Goal: Information Seeking & Learning: Understand process/instructions

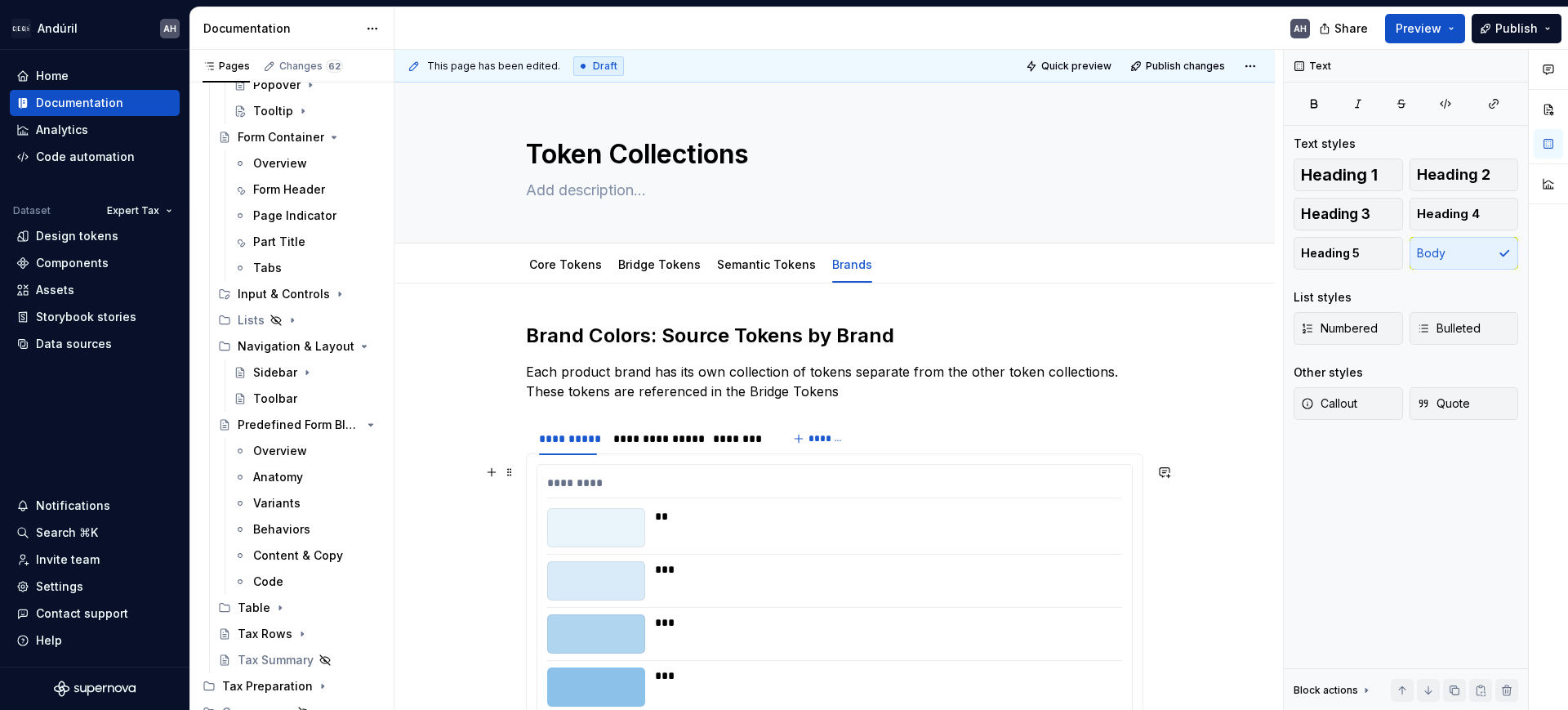
scroll to position [1066, 0]
drag, startPoint x: 271, startPoint y: 603, endPoint x: 283, endPoint y: 611, distance: 14.4
click at [273, 602] on icon "Page tree" at bounding box center [280, 608] width 13 height 13
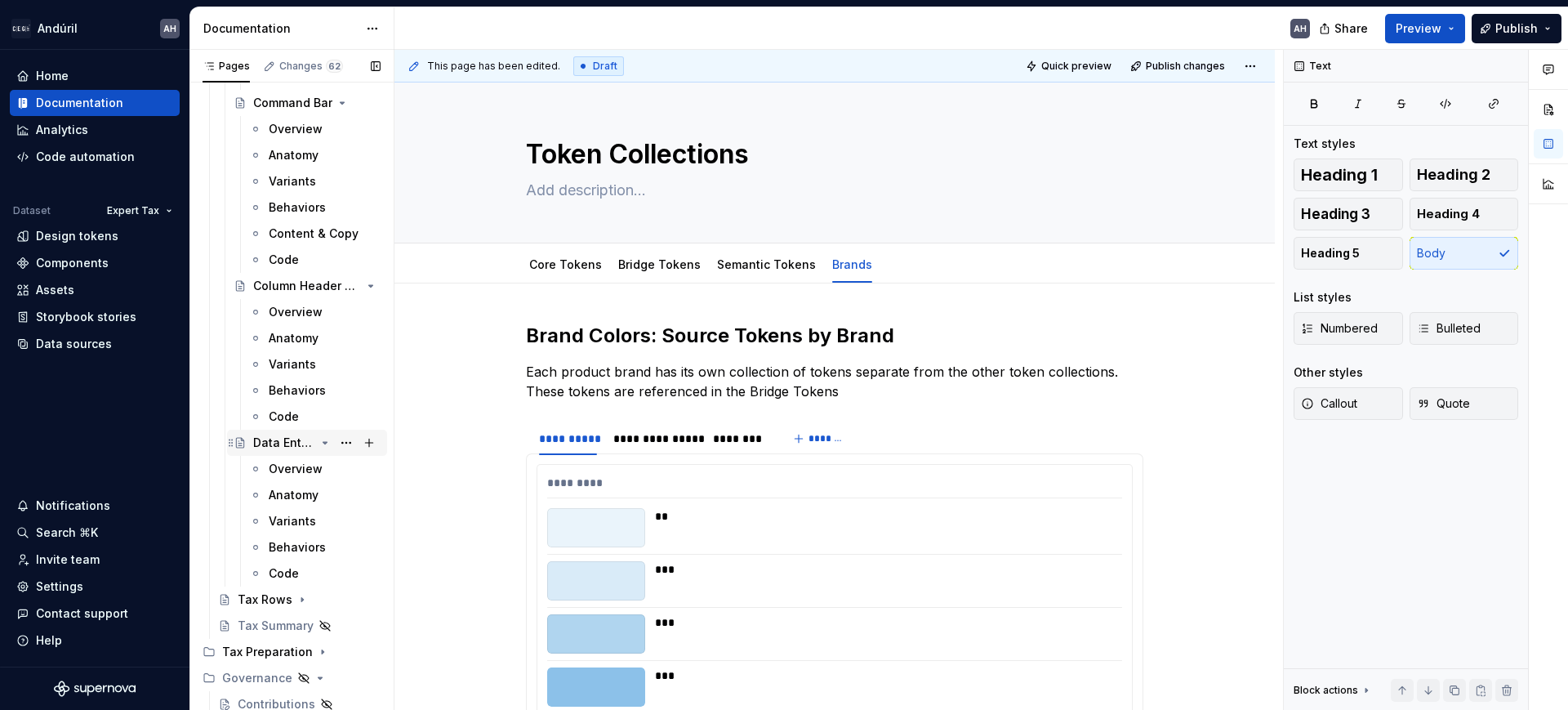
scroll to position [1780, 0]
click at [283, 520] on div "Variants" at bounding box center [292, 520] width 48 height 16
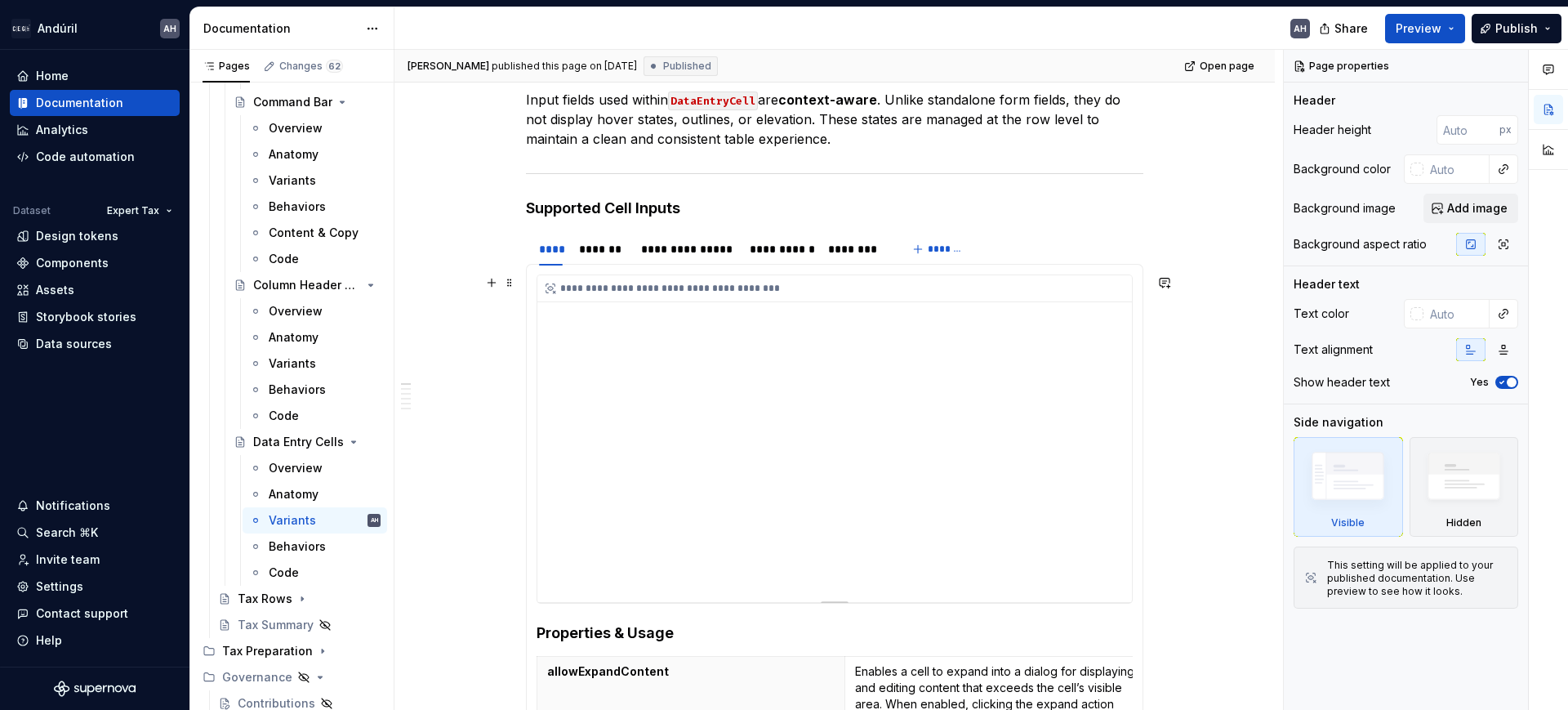
scroll to position [307, 0]
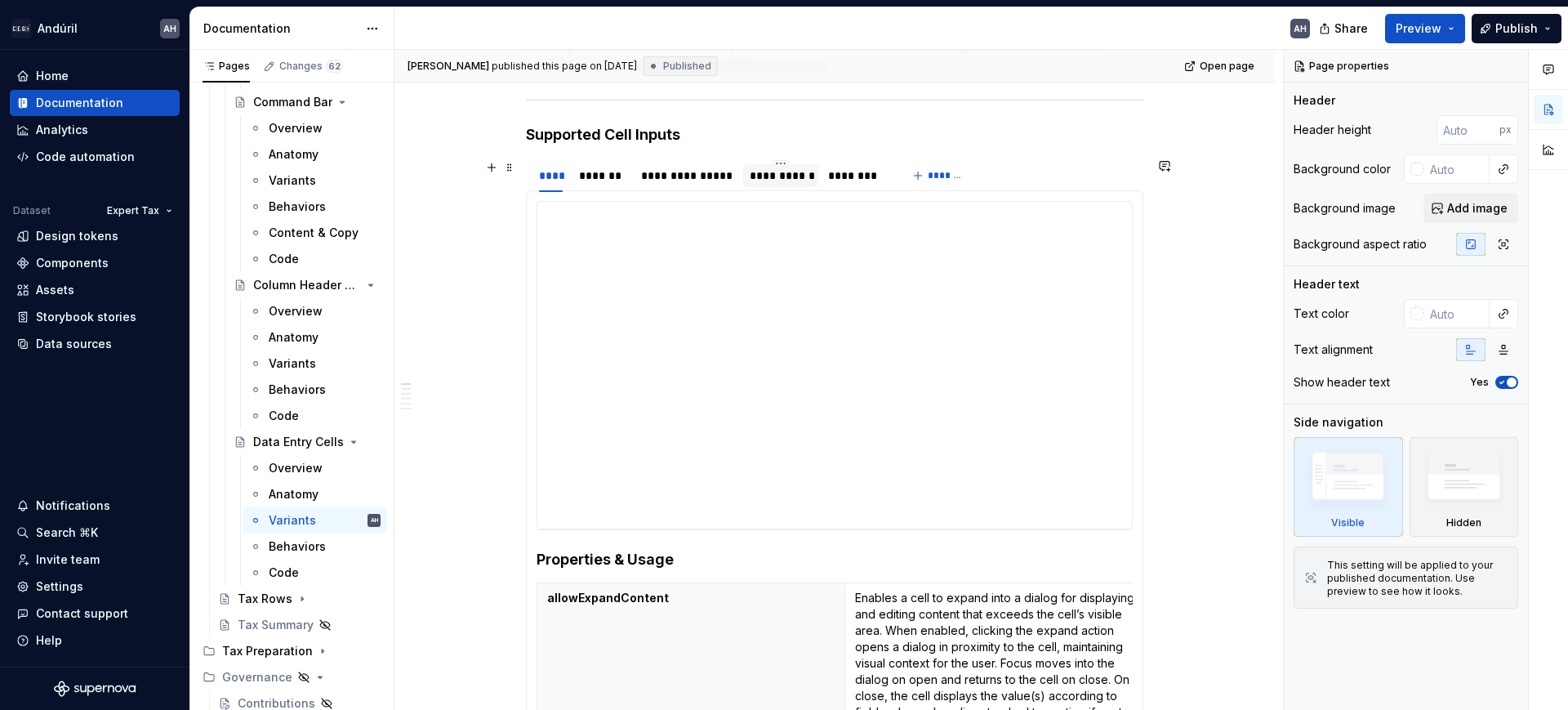
click at [803, 181] on div "**********" at bounding box center [780, 176] width 62 height 16
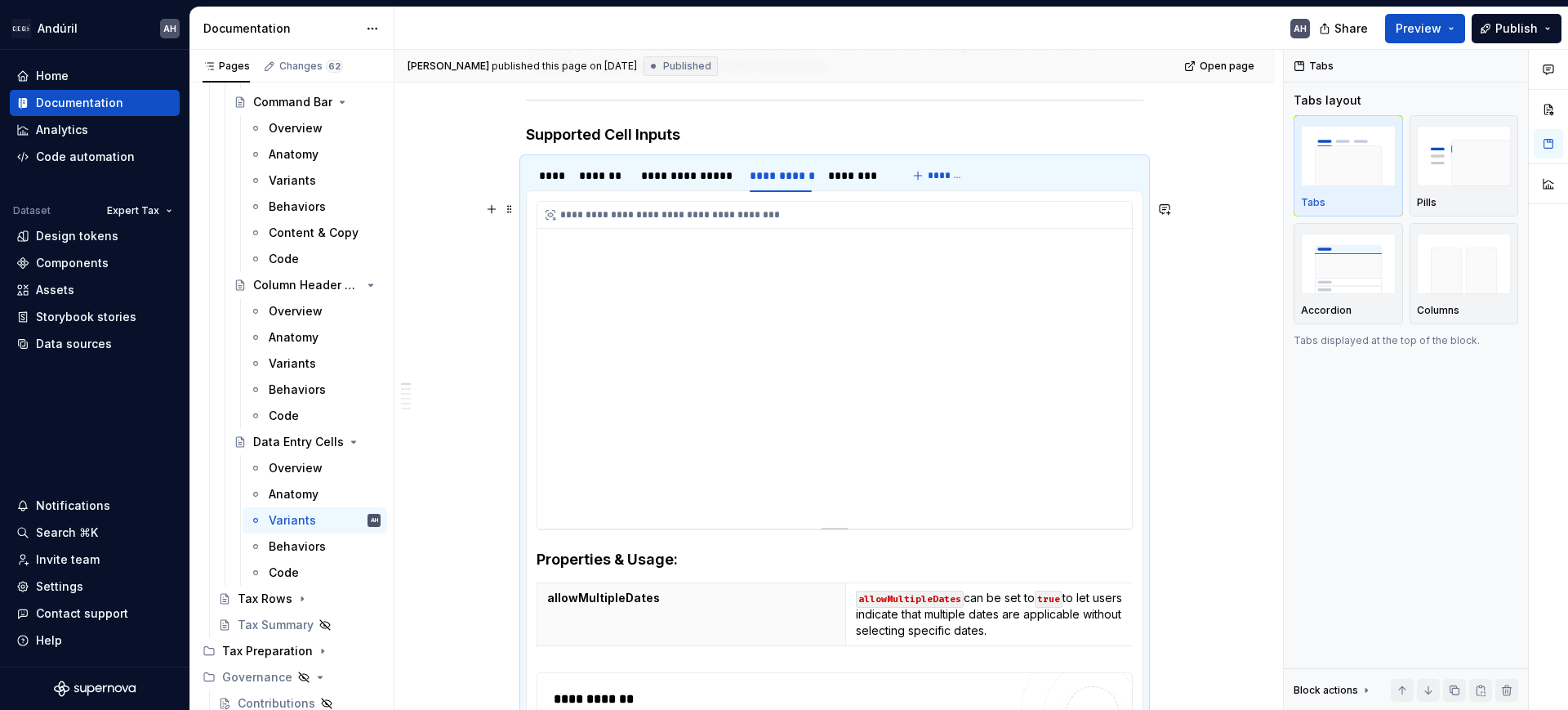
click at [848, 421] on div "**********" at bounding box center [835, 365] width 594 height 326
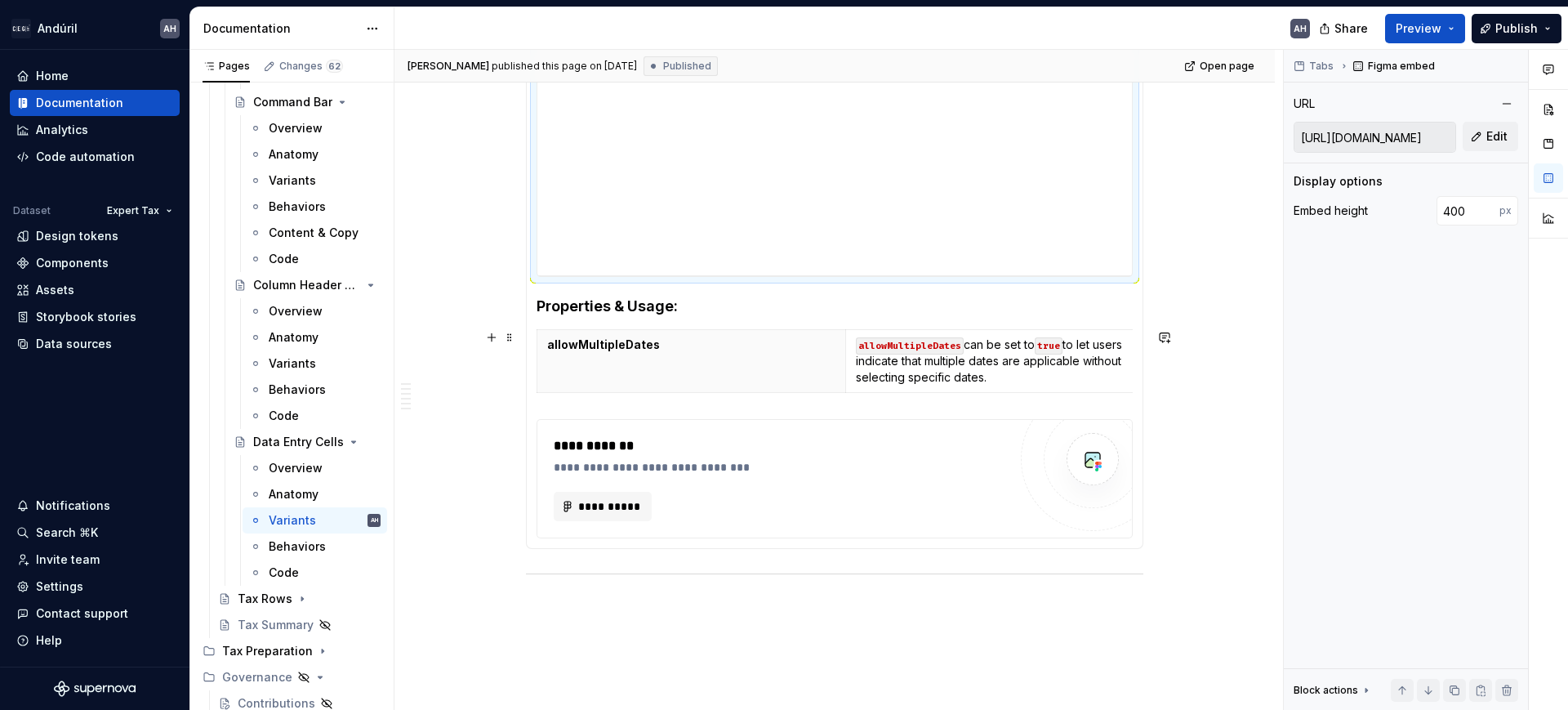
scroll to position [612, 0]
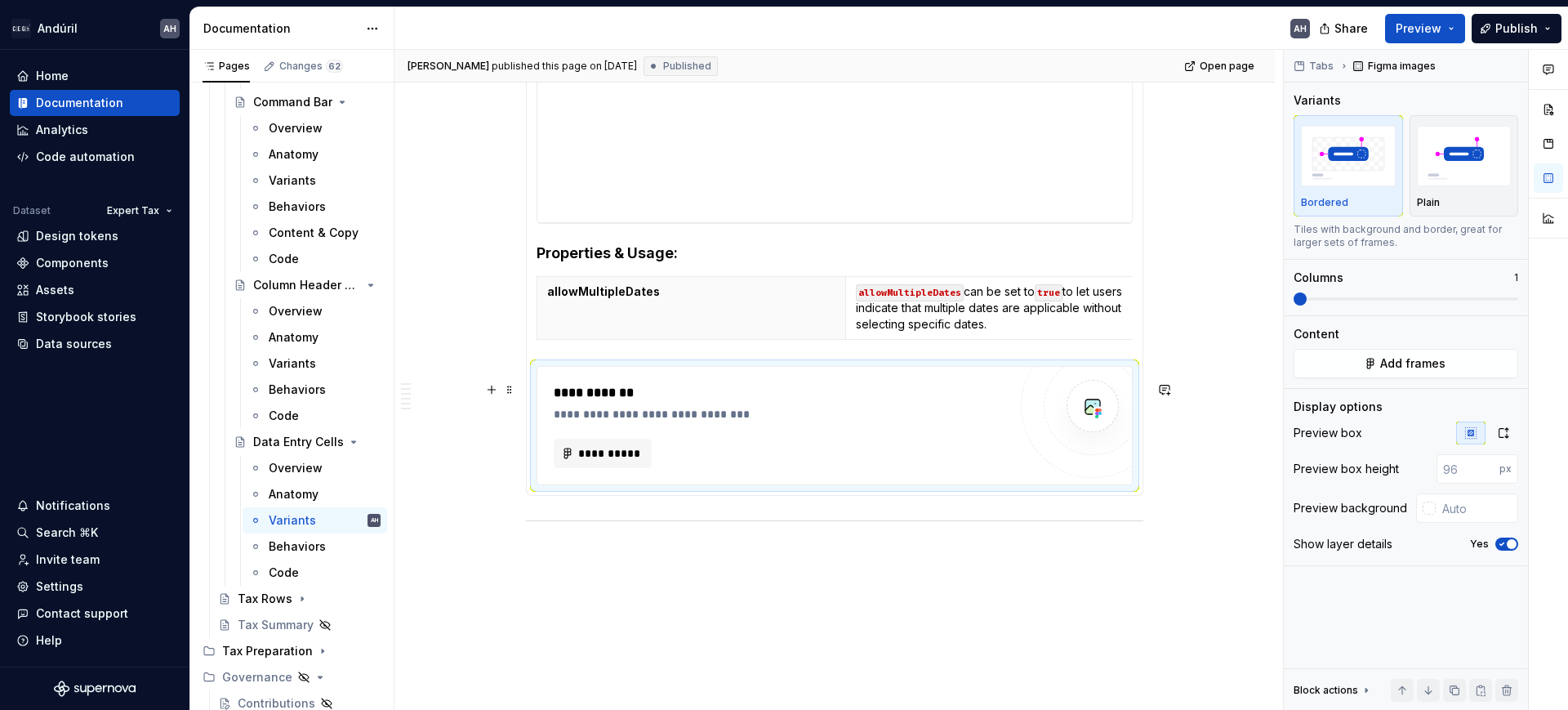
click at [897, 441] on div "**********" at bounding box center [781, 425] width 455 height 85
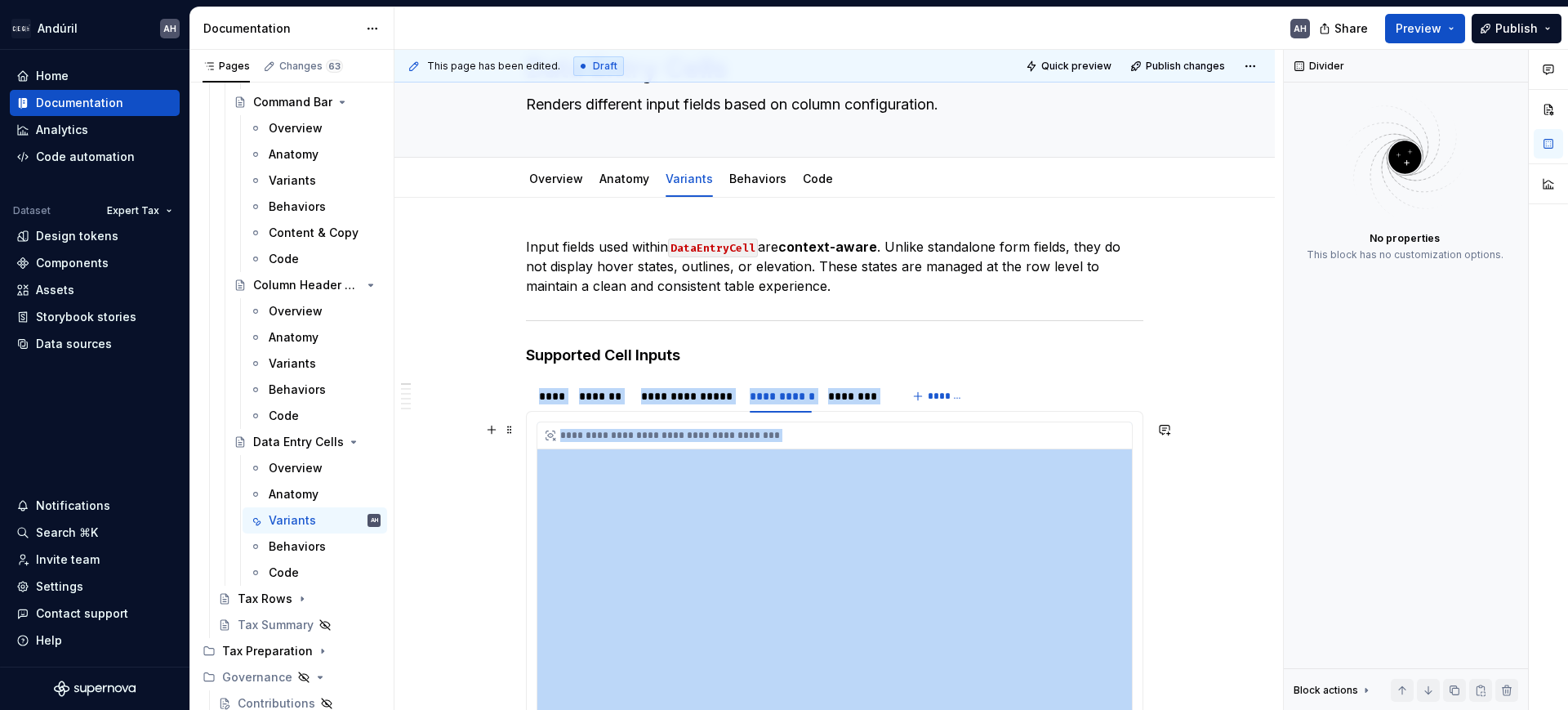
scroll to position [0, 0]
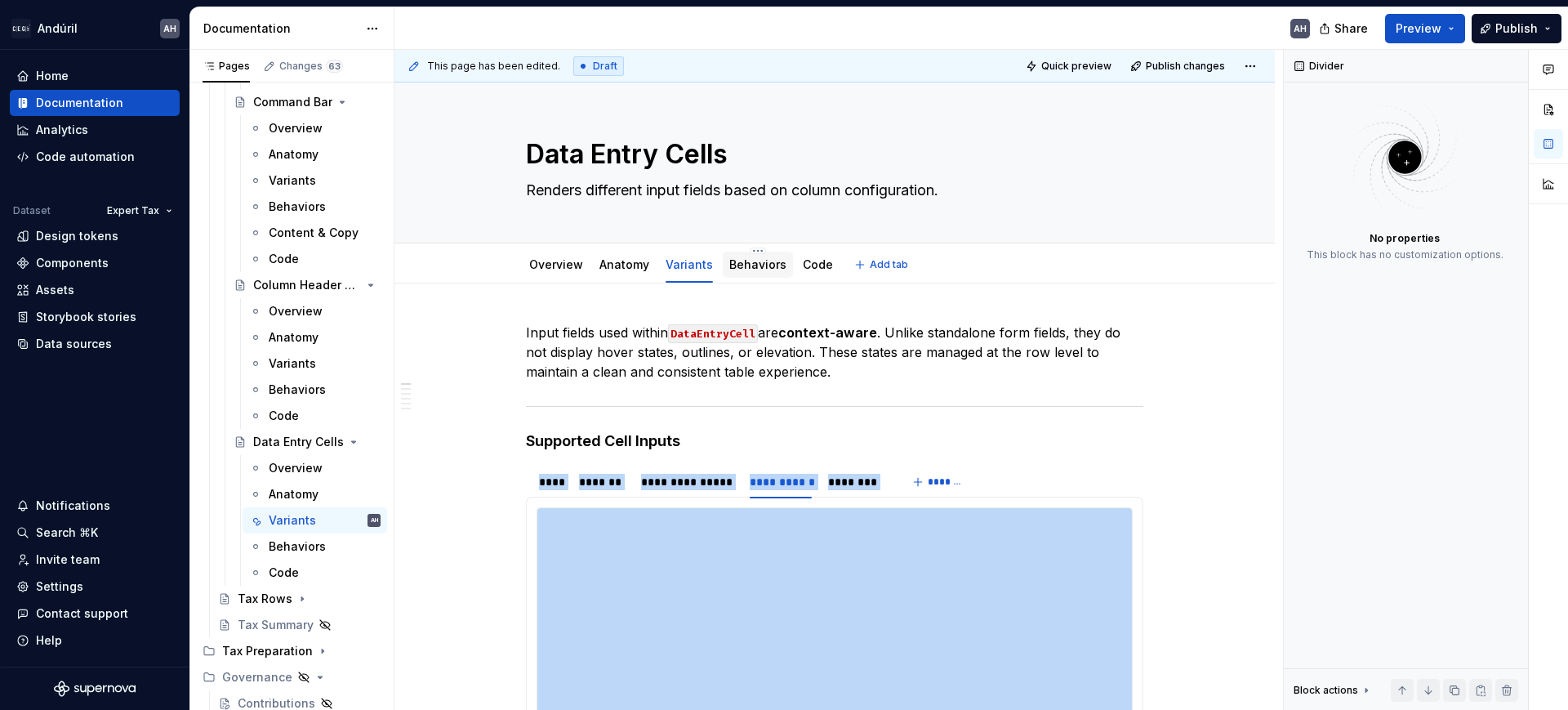
click at [756, 270] on link "Behaviors" at bounding box center [758, 264] width 57 height 13
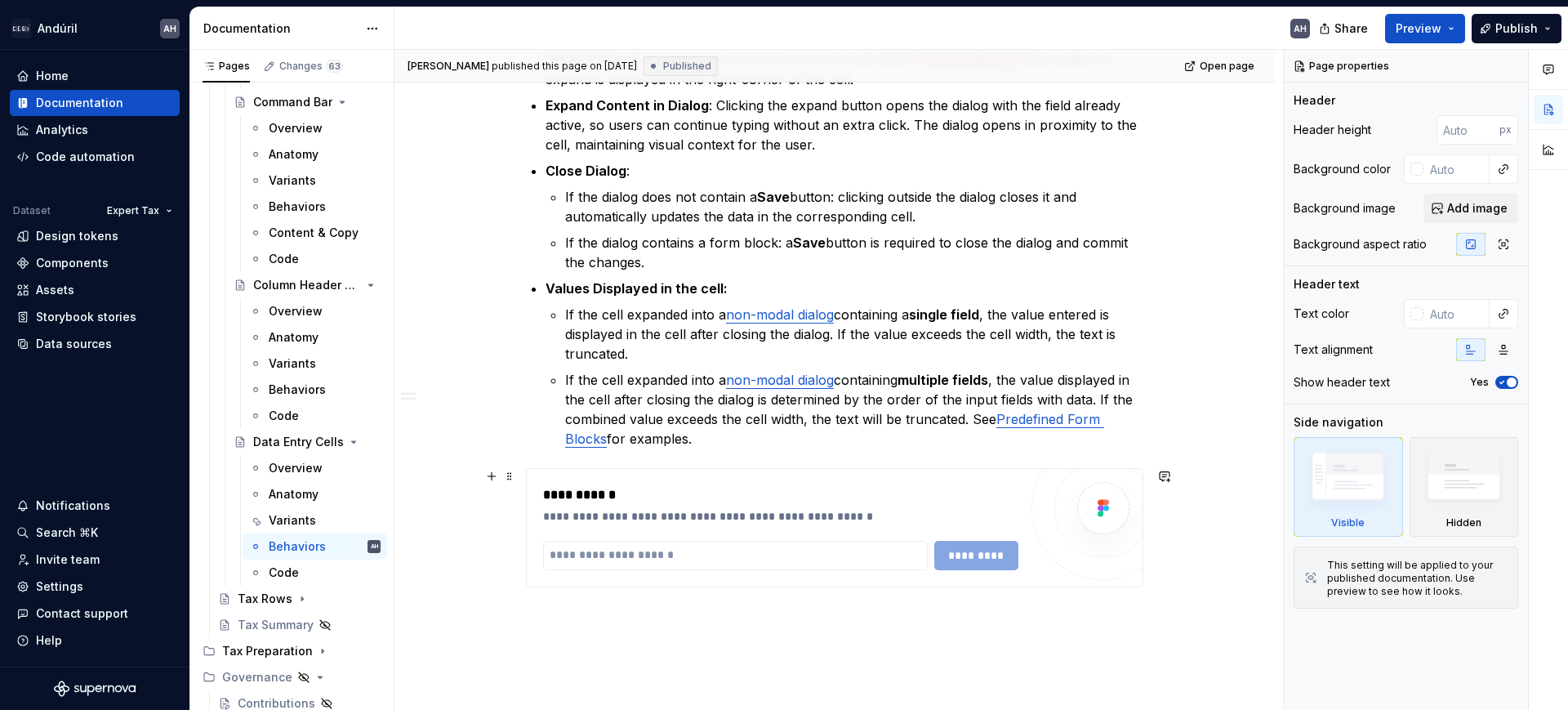
scroll to position [1120, 0]
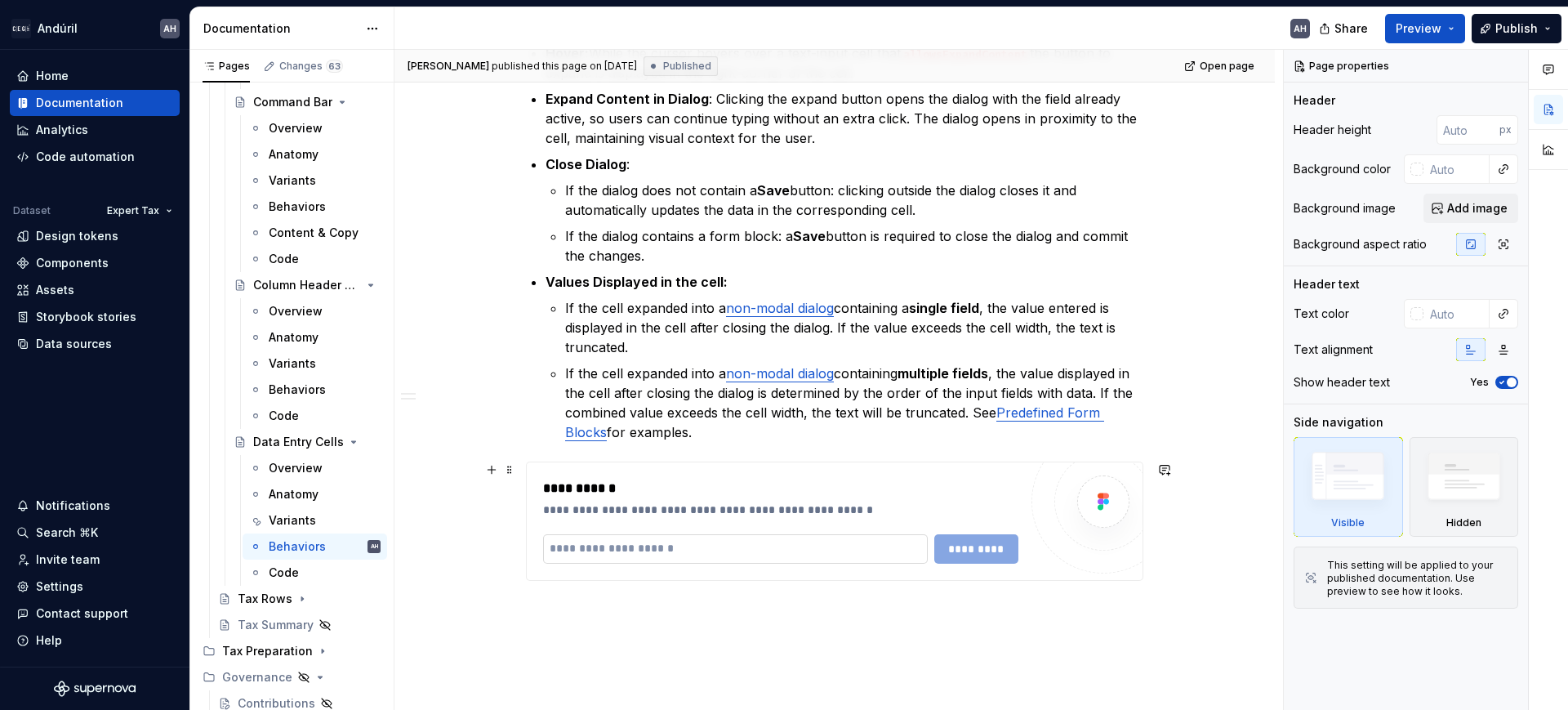
type textarea "*"
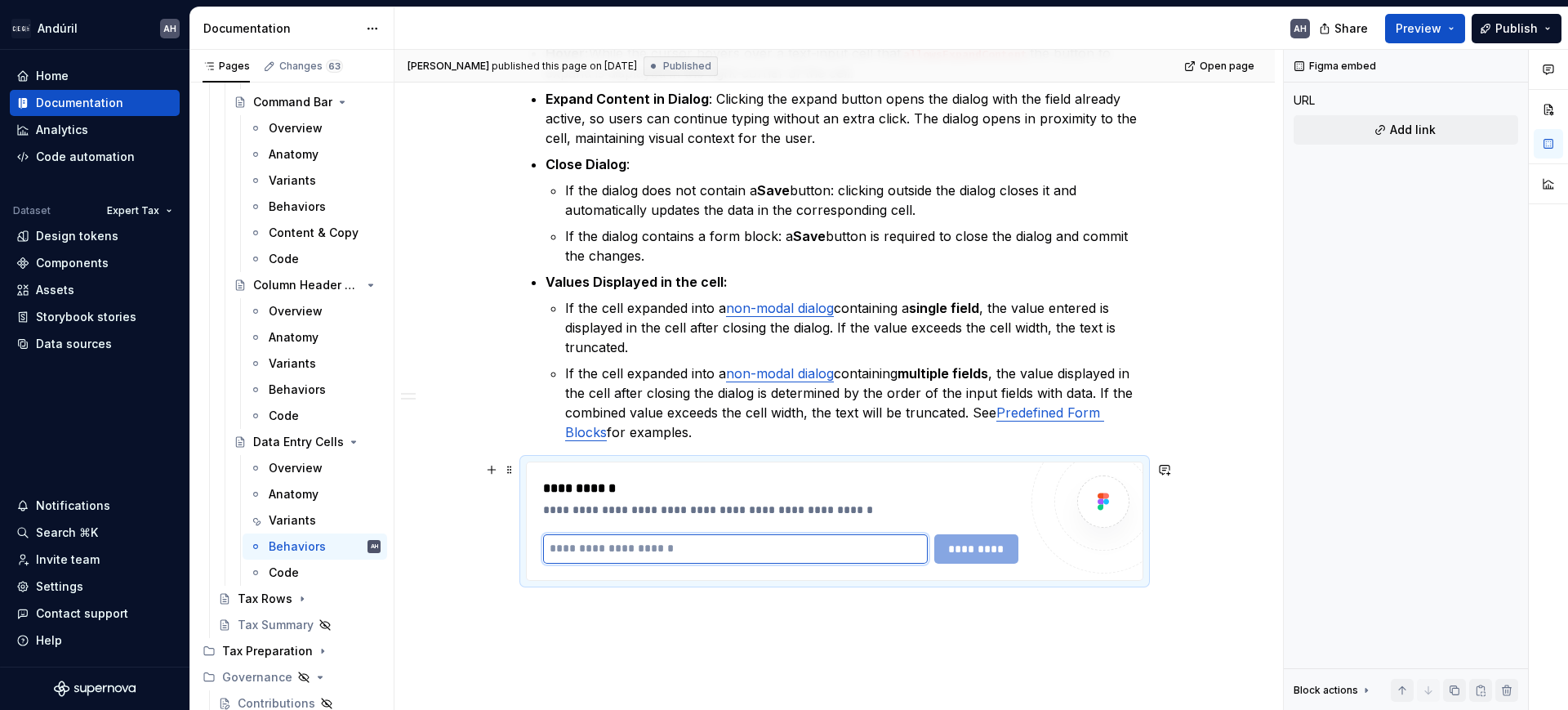
click at [632, 539] on input "text" at bounding box center [735, 549] width 385 height 30
paste input "**********"
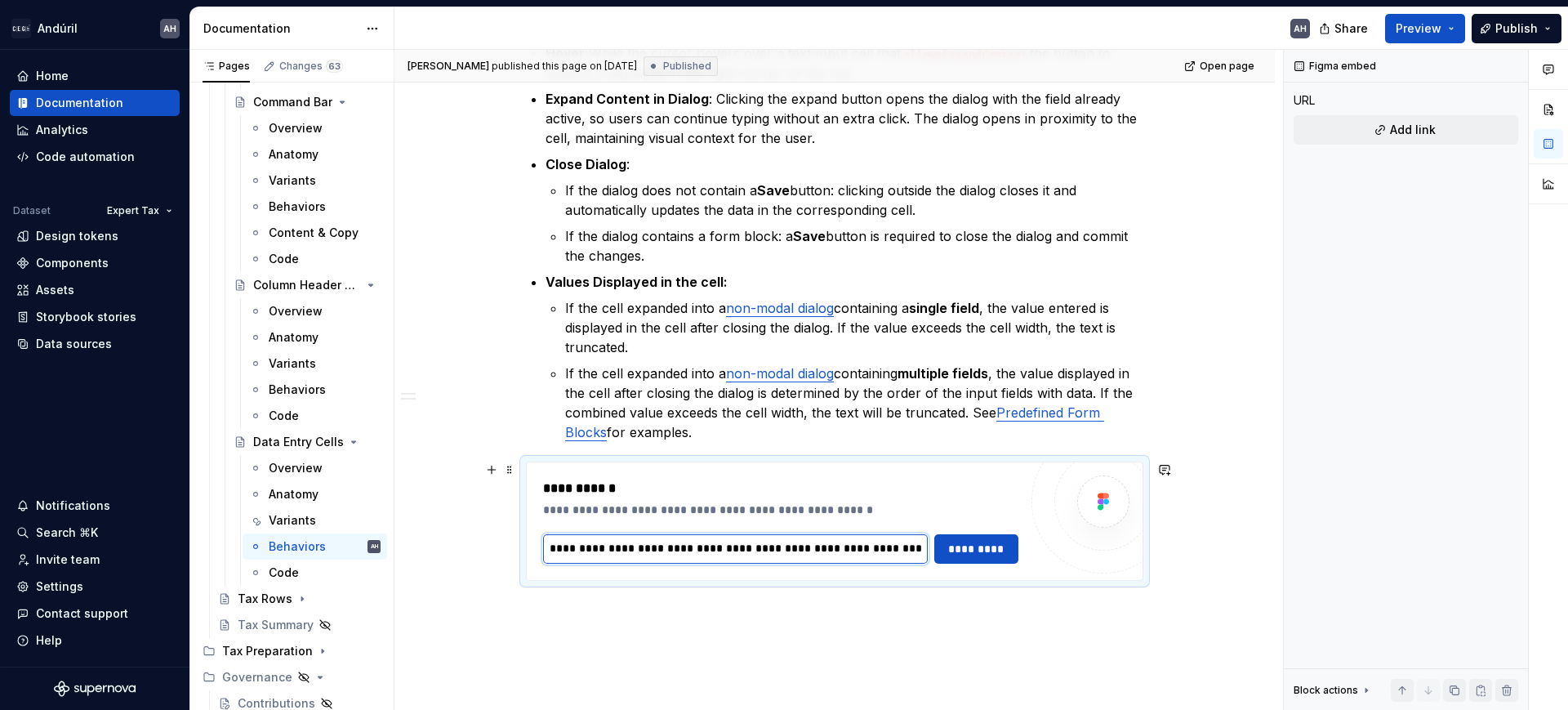
scroll to position [0, 386]
type input "**********"
click at [948, 553] on span "*********" at bounding box center [976, 549] width 64 height 16
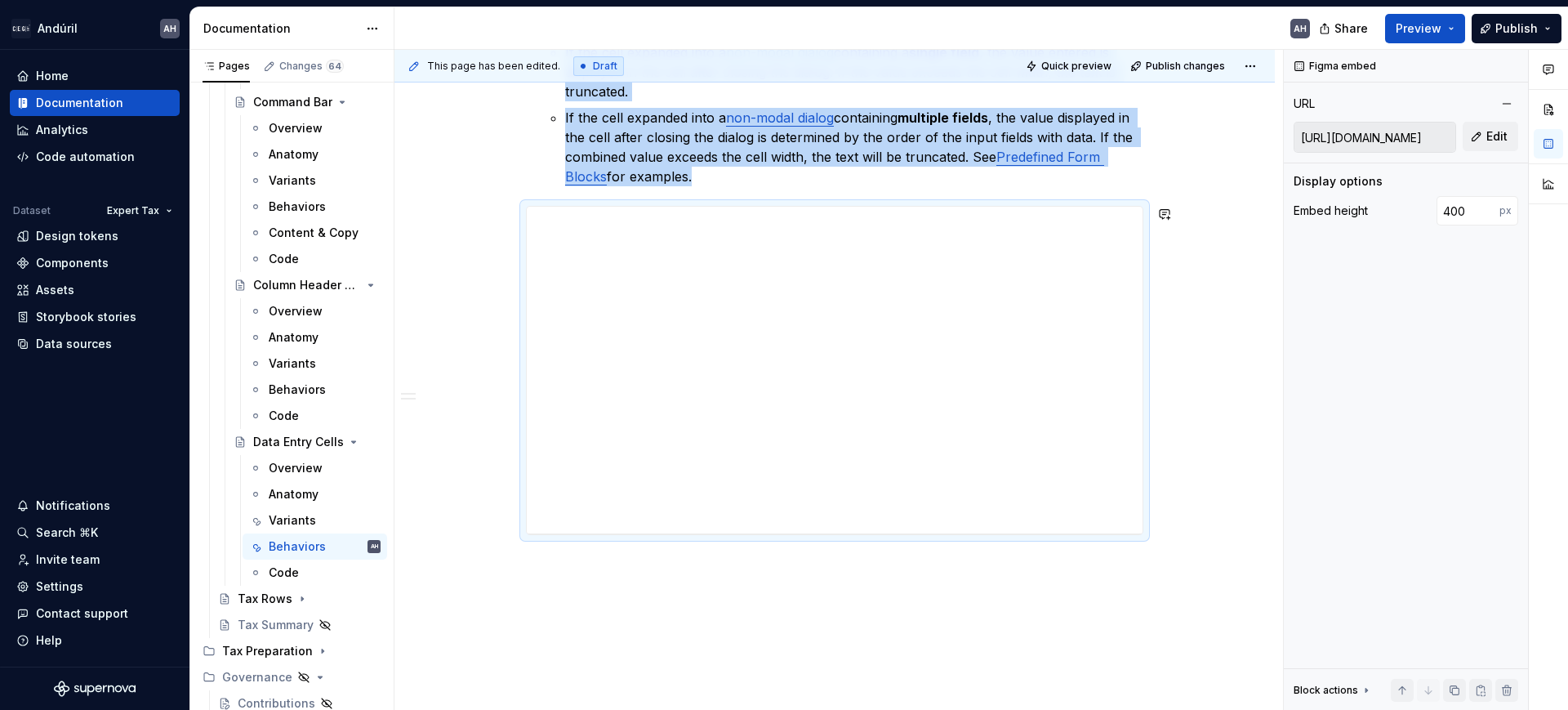
scroll to position [1329, 0]
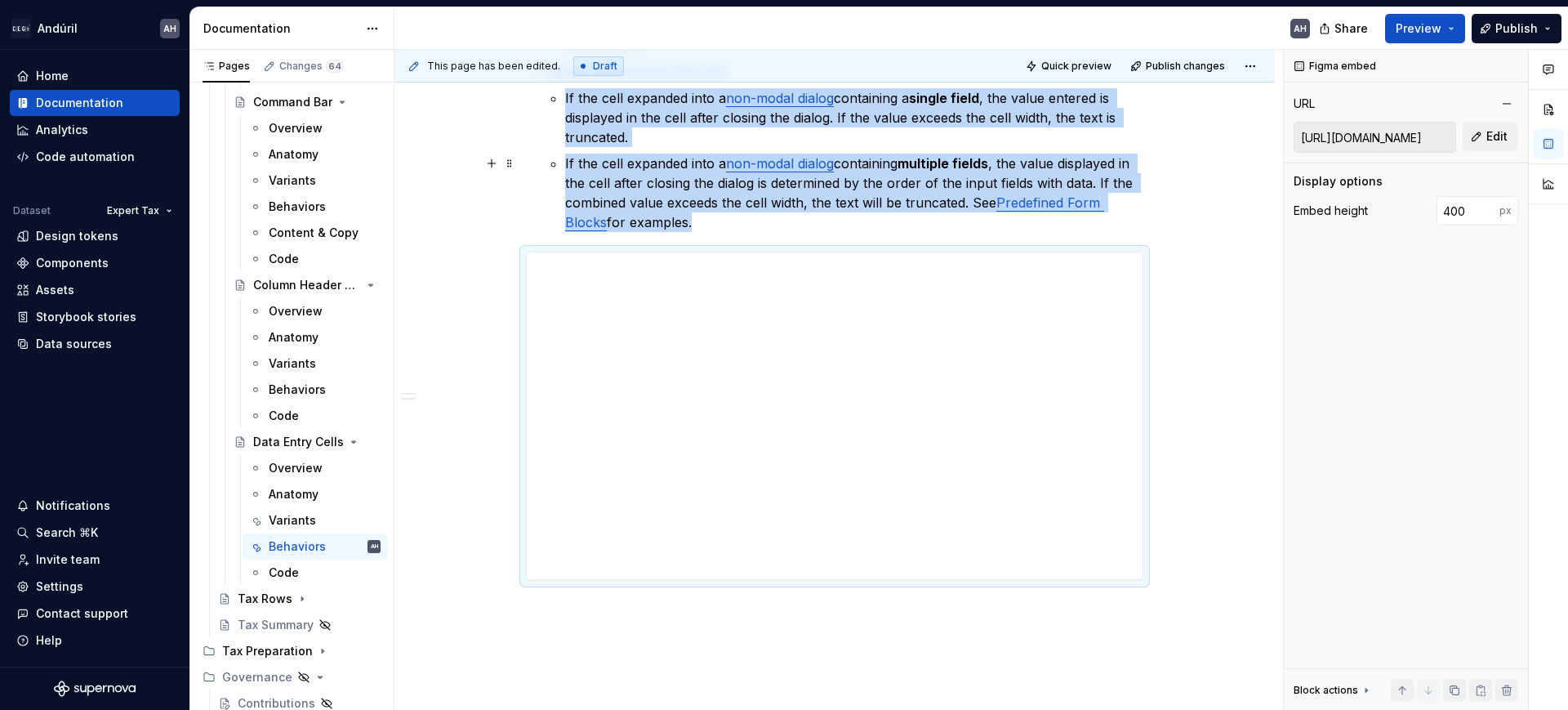
click at [728, 219] on p "If the cell expanded into a non-modal dialog containing multiple fields , the v…" at bounding box center [854, 192] width 578 height 78
click at [695, 225] on p "If the cell expanded into a non-modal dialog containing multiple fields , the v…" at bounding box center [854, 192] width 578 height 78
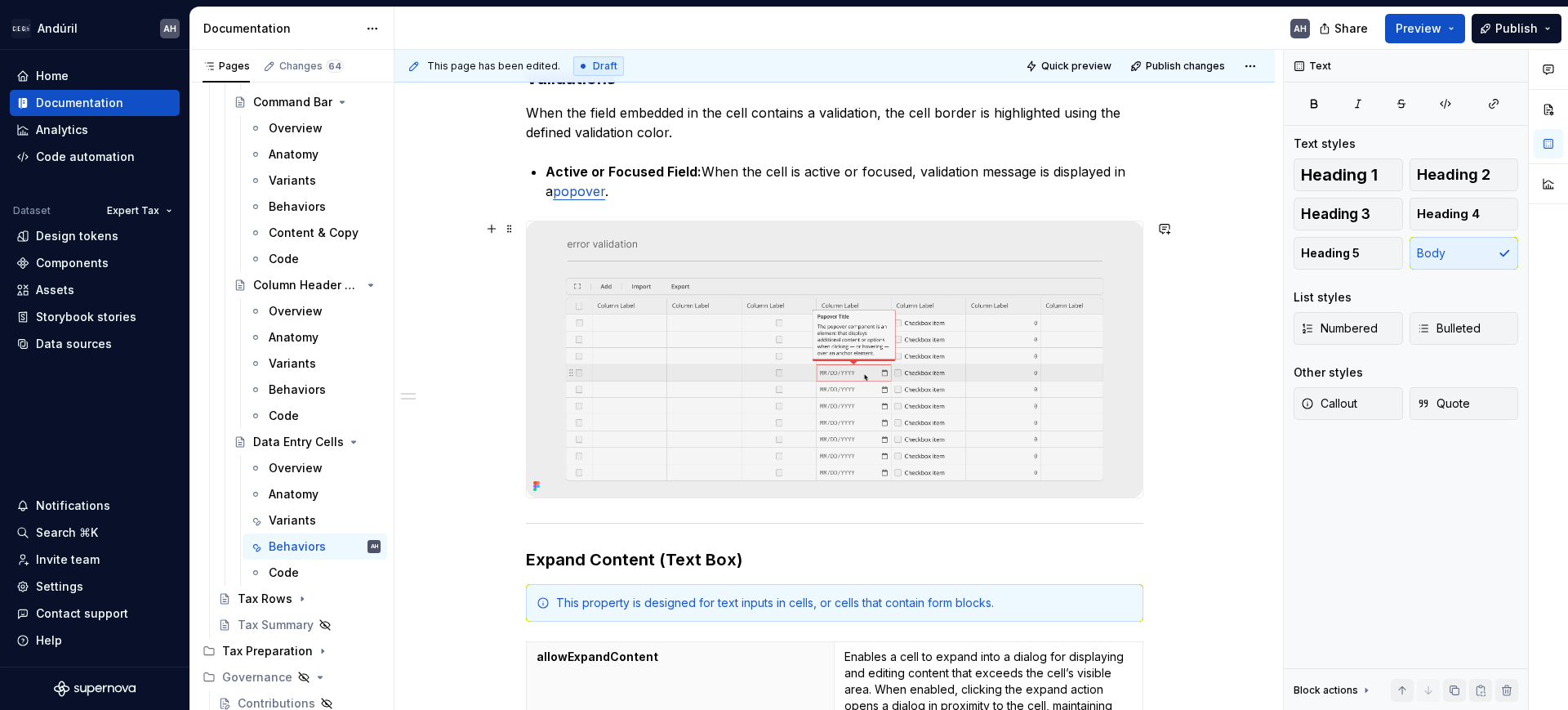
scroll to position [307, 0]
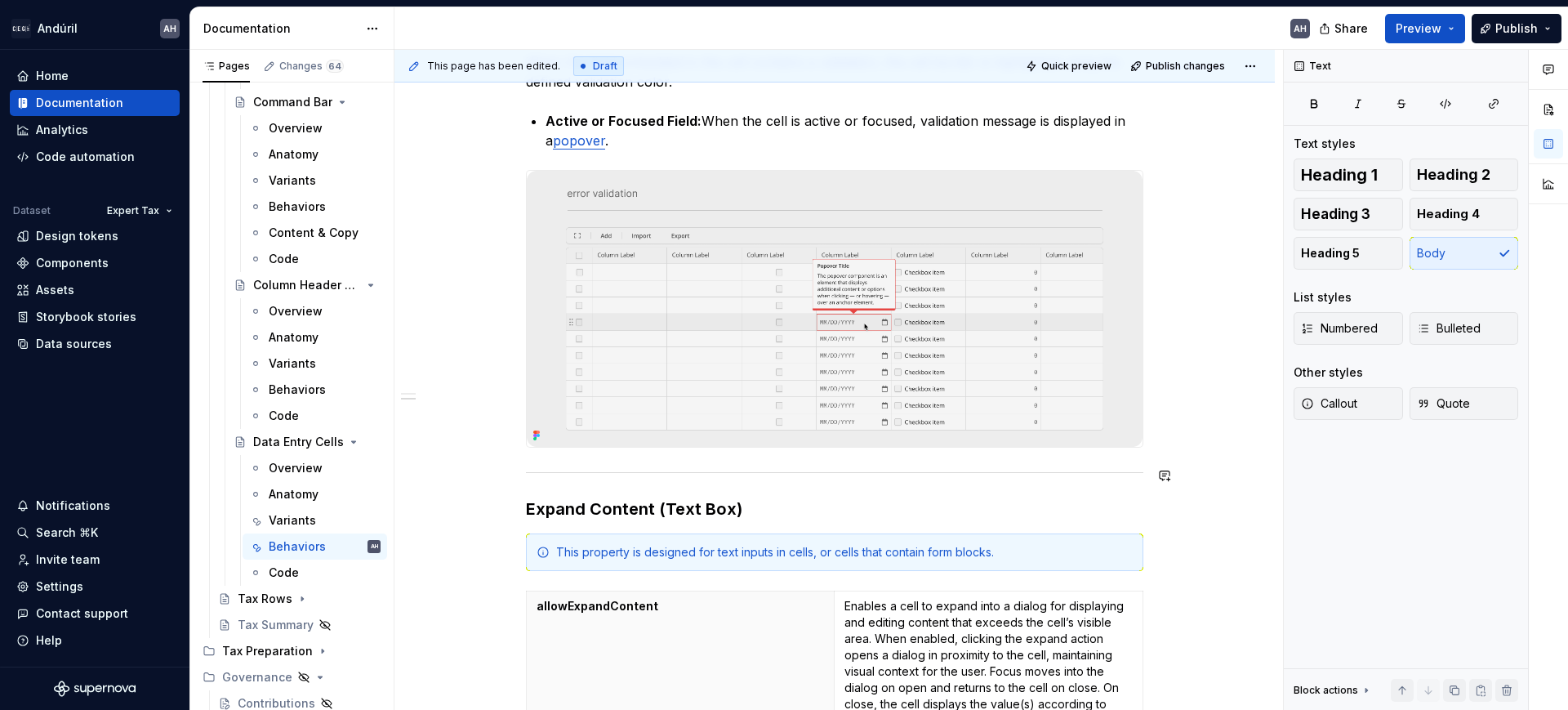
type textarea "*"
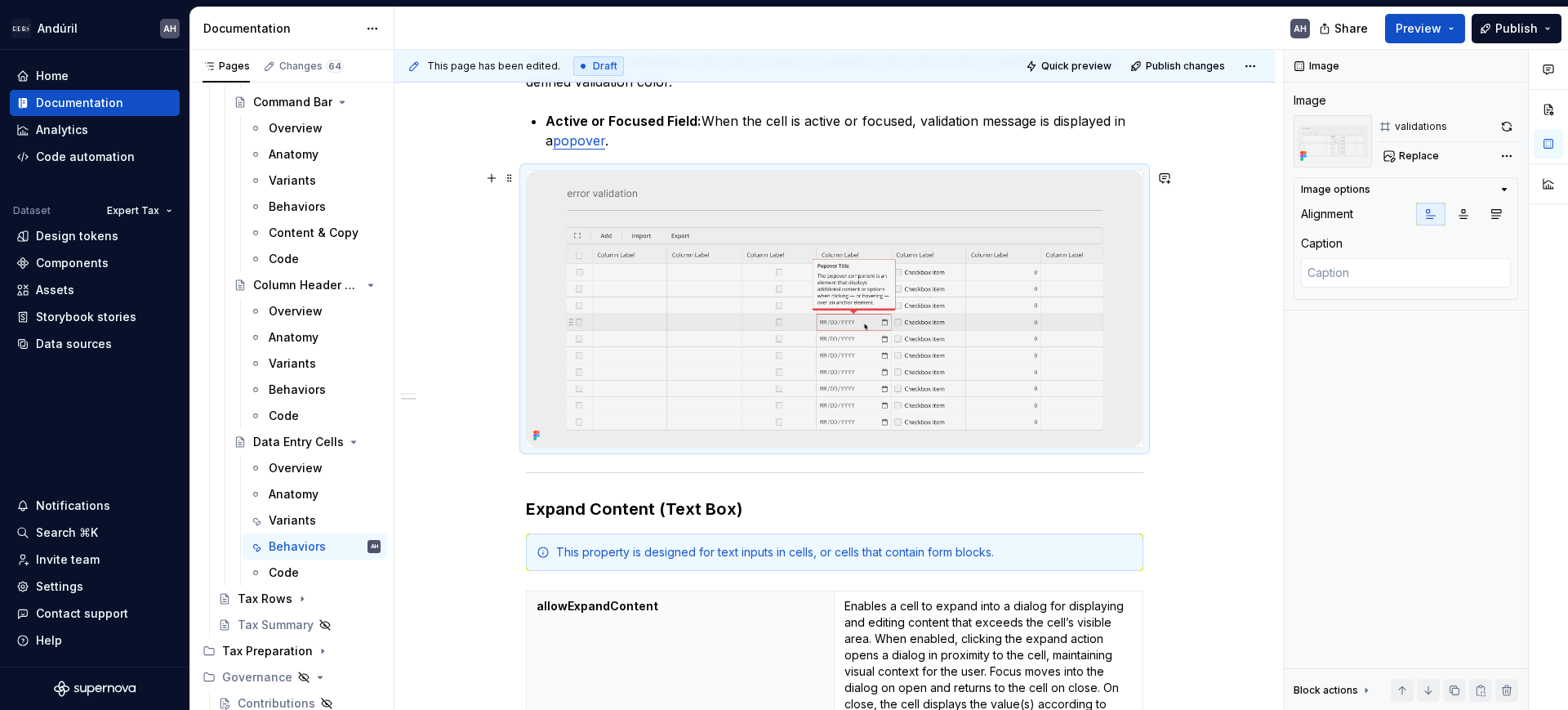
click at [645, 420] on img at bounding box center [835, 308] width 616 height 276
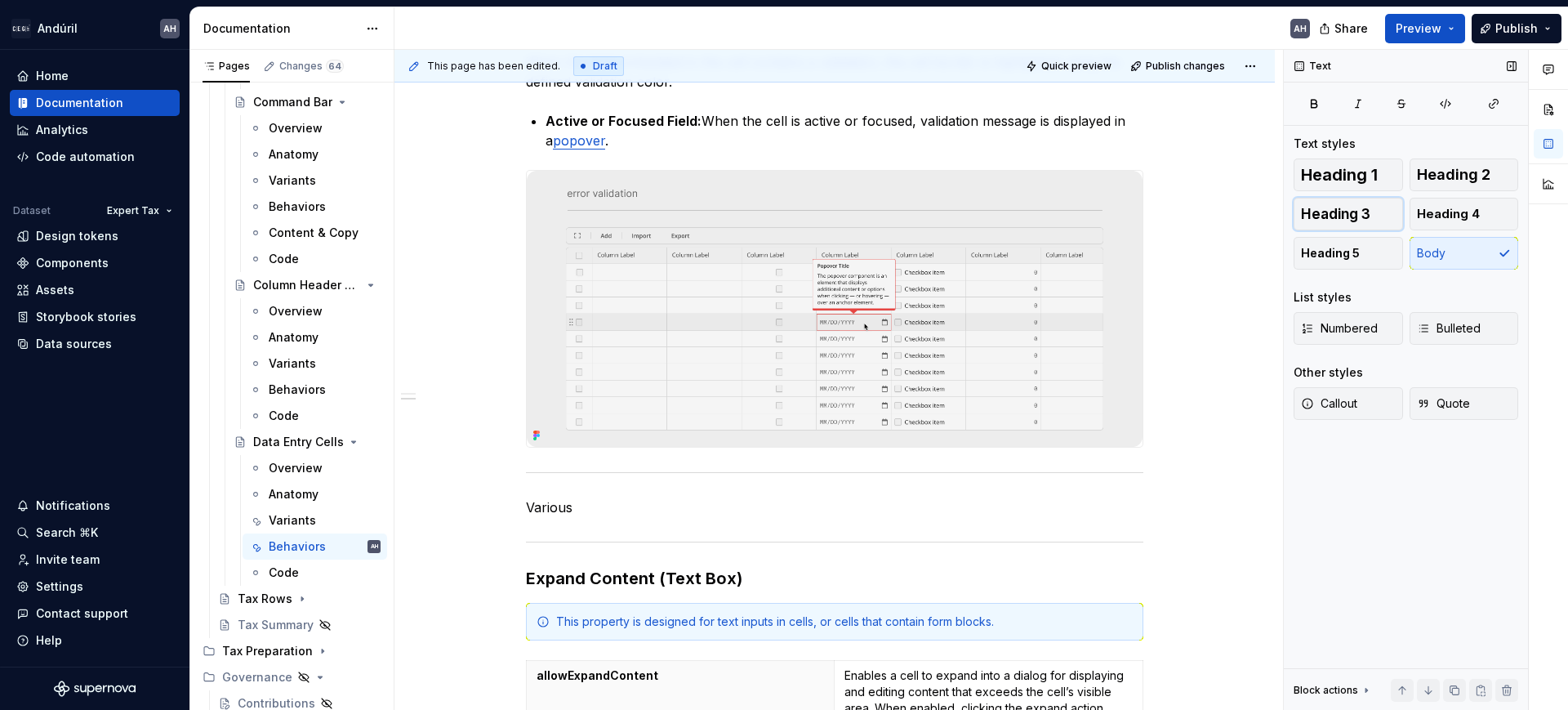
click at [1366, 200] on button "Heading 3" at bounding box center [1348, 213] width 109 height 32
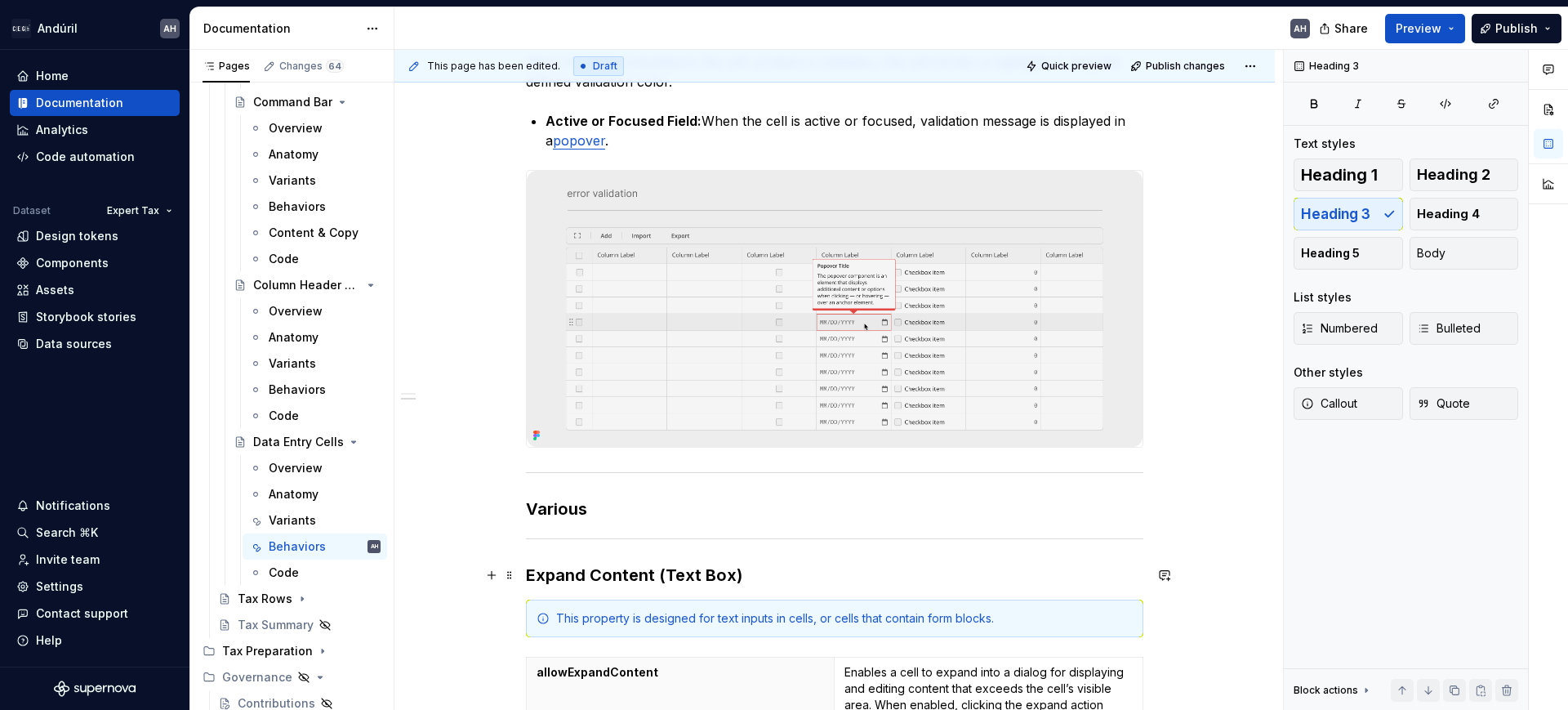
click at [611, 581] on h3 "Expand Content (Text Box)" at bounding box center [835, 576] width 618 height 23
click at [646, 510] on h3 "Various" at bounding box center [835, 509] width 618 height 23
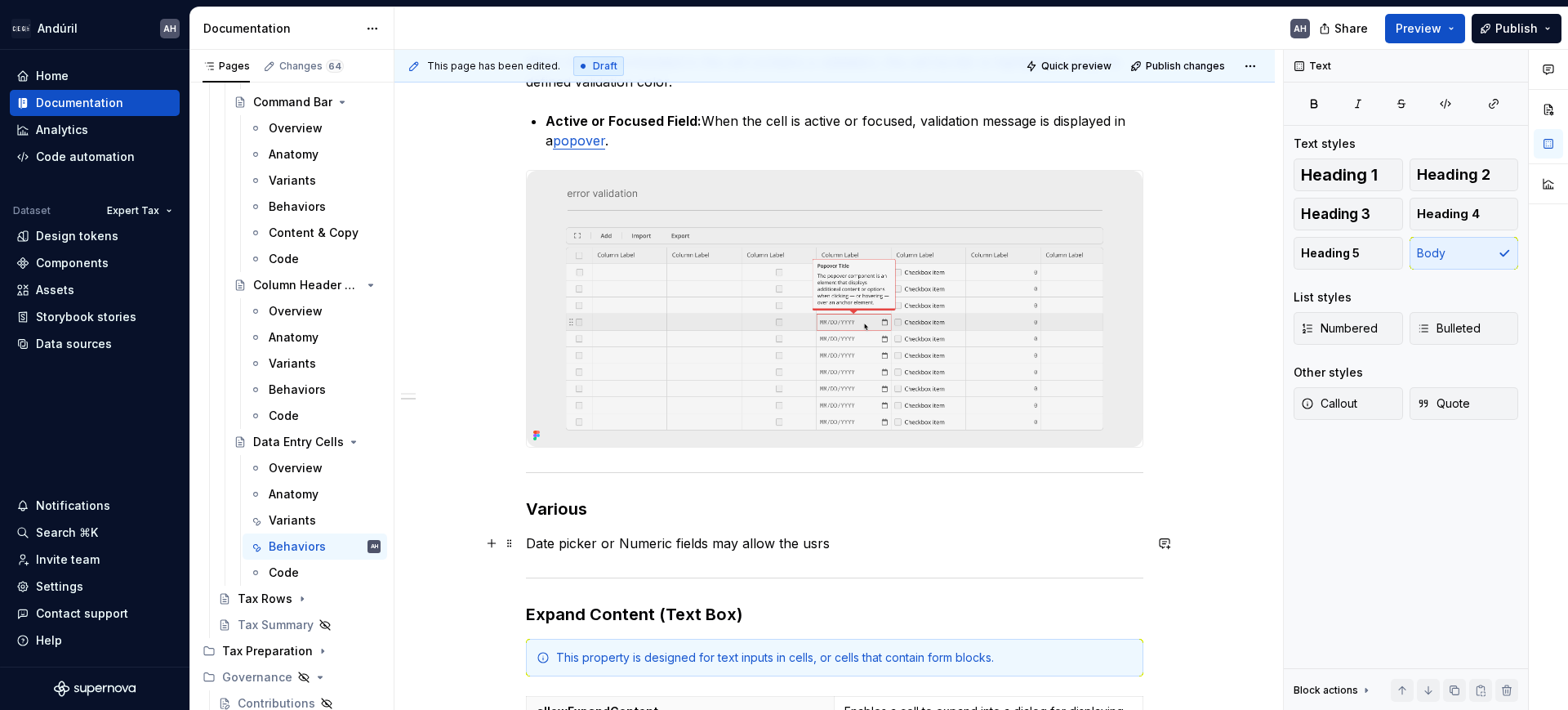
click at [531, 540] on p "Date picker or Numeric fields may allow the usrs" at bounding box center [835, 543] width 618 height 20
click at [530, 540] on p "Date picker or Numeric fields may allow the usrs" at bounding box center [835, 543] width 618 height 20
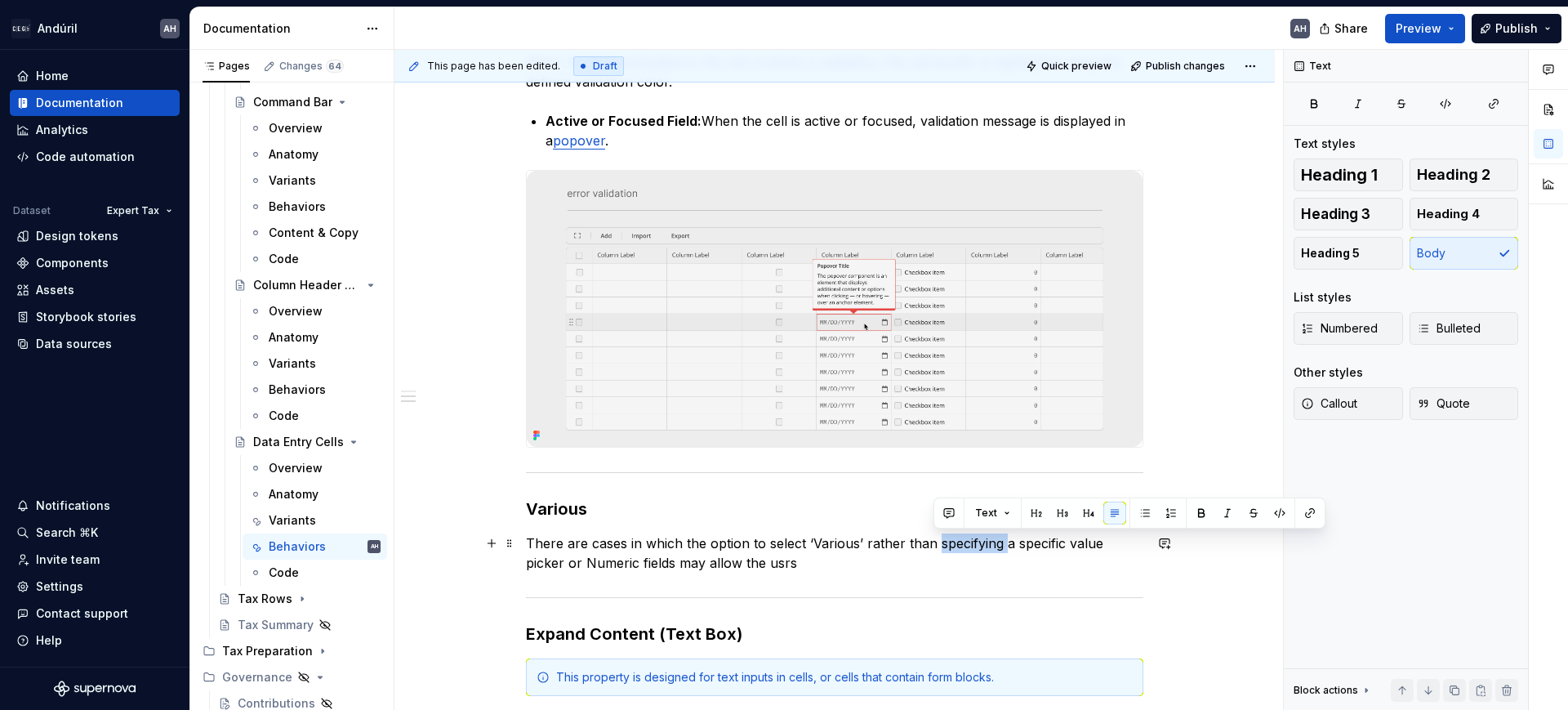
drag, startPoint x: 932, startPoint y: 541, endPoint x: 1002, endPoint y: 546, distance: 70.2
click at [1002, 546] on p "There are cases in which the option to select ‘Various’ rather than specifying …" at bounding box center [835, 553] width 618 height 39
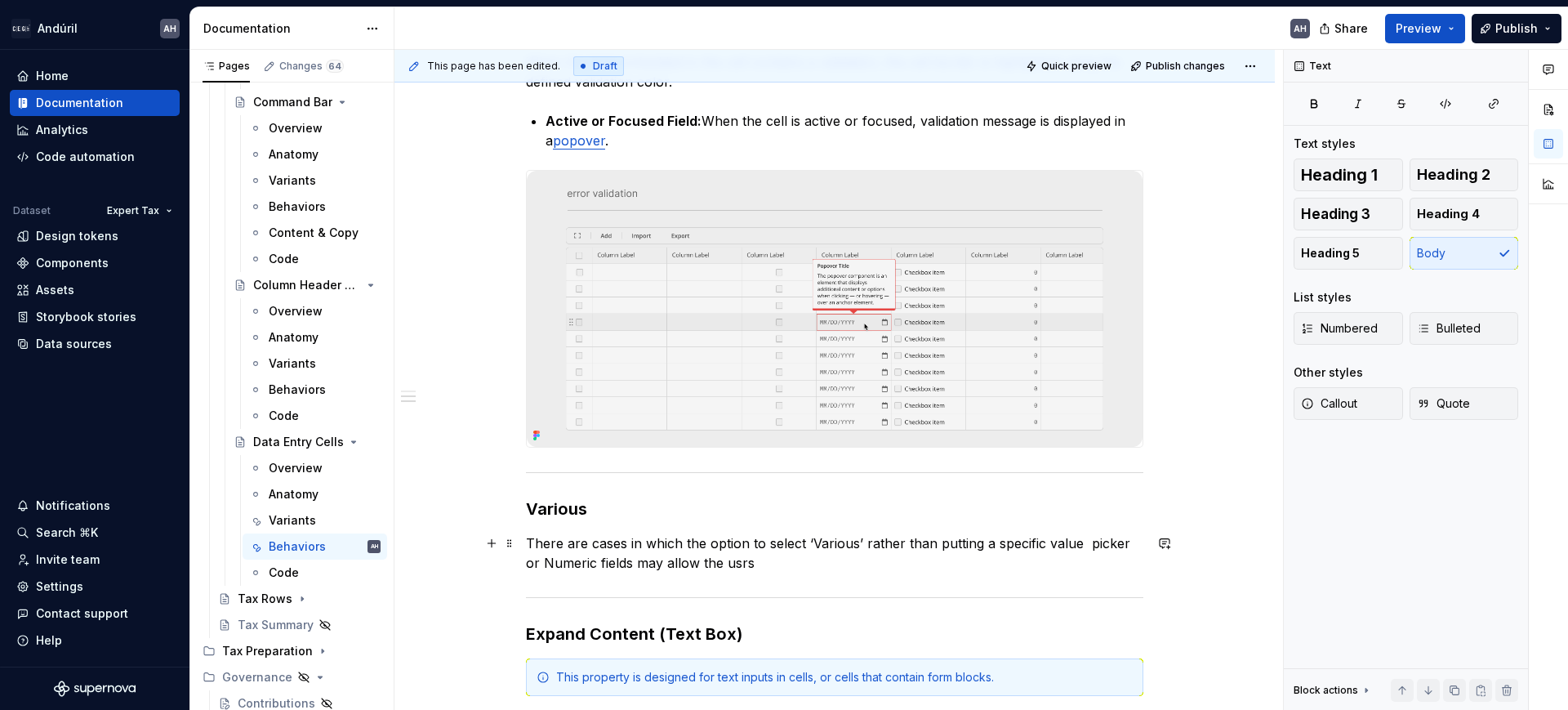
click at [1087, 541] on p "There are cases in which the option to select ‘Various’ rather than putting a s…" at bounding box center [835, 553] width 618 height 39
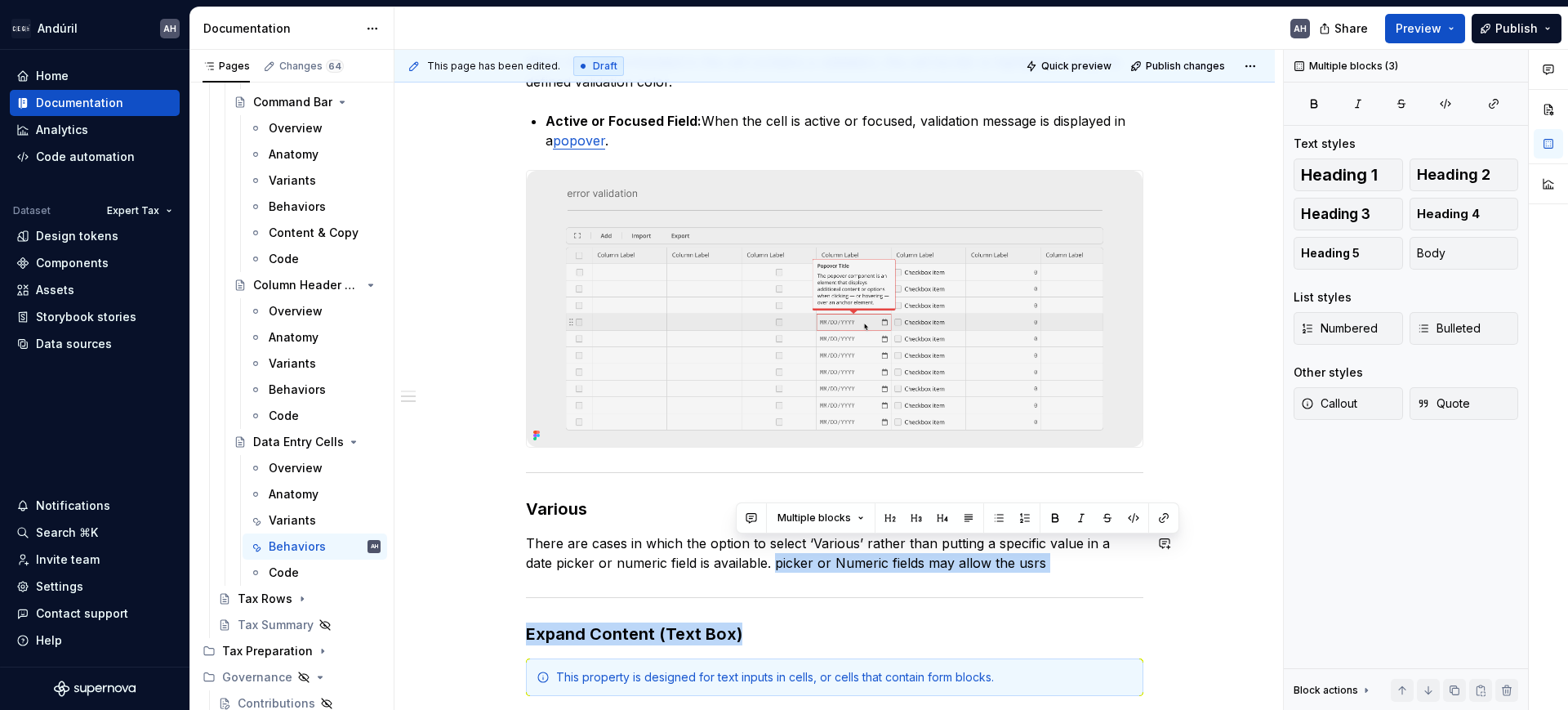
scroll to position [321, 0]
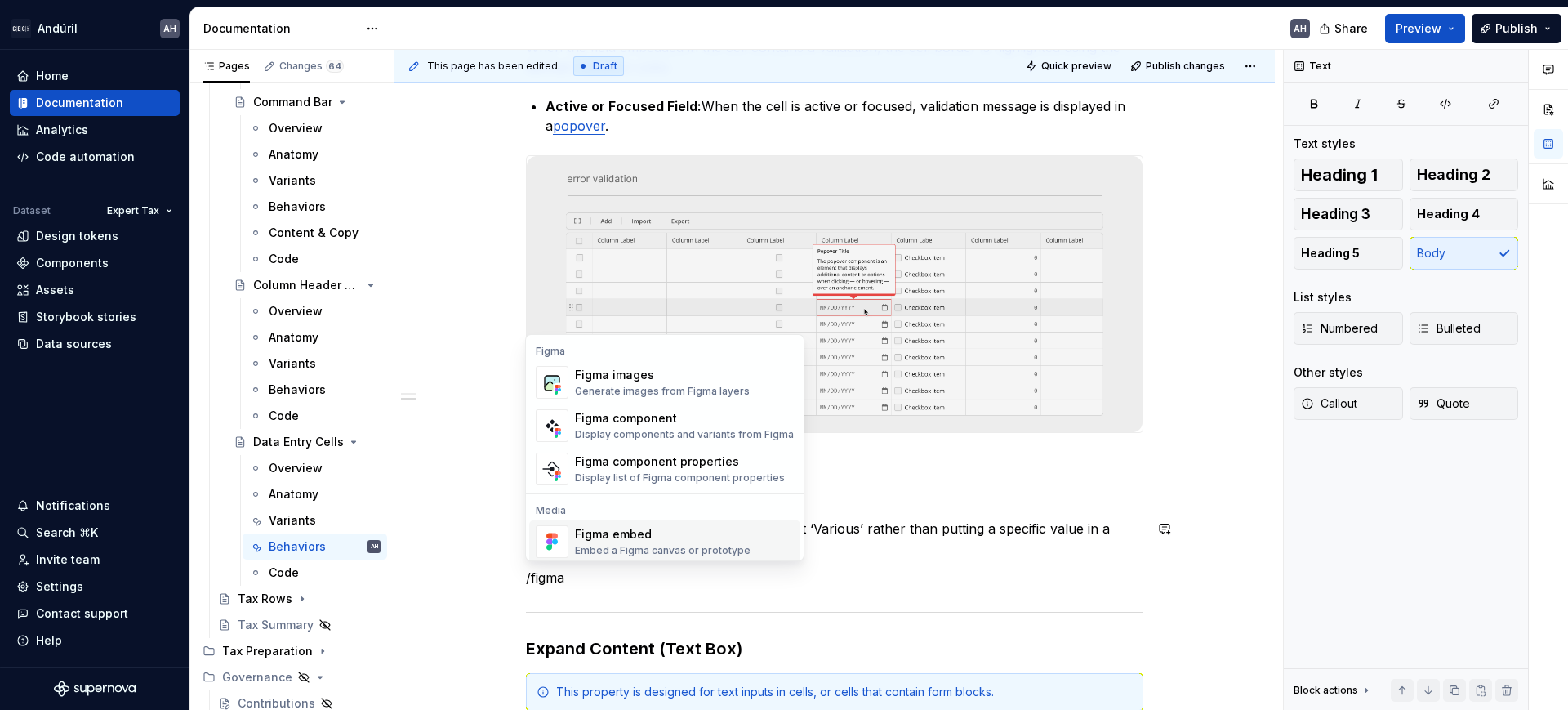
click at [638, 547] on div "Embed a Figma canvas or prototype" at bounding box center [663, 550] width 176 height 13
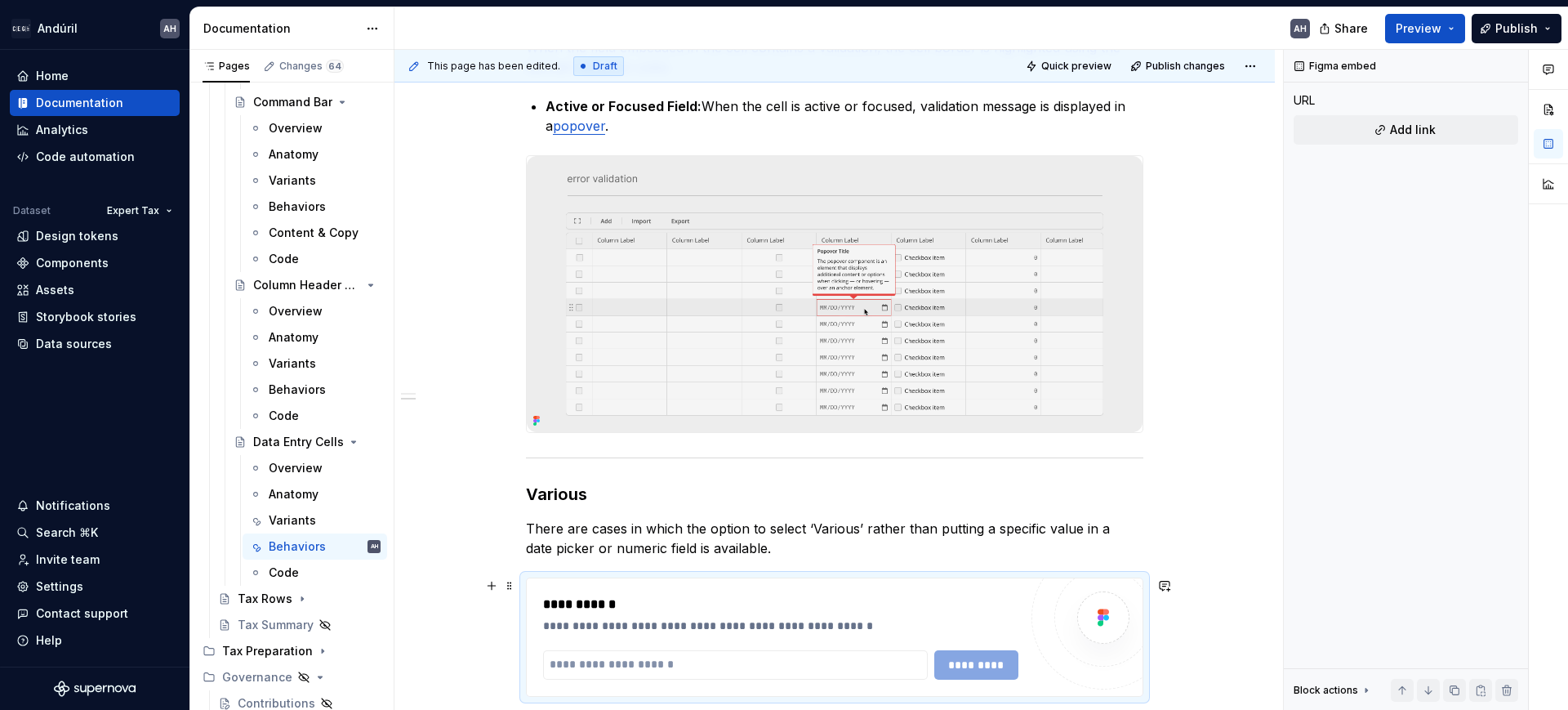
click at [659, 602] on div "**********" at bounding box center [781, 604] width 475 height 20
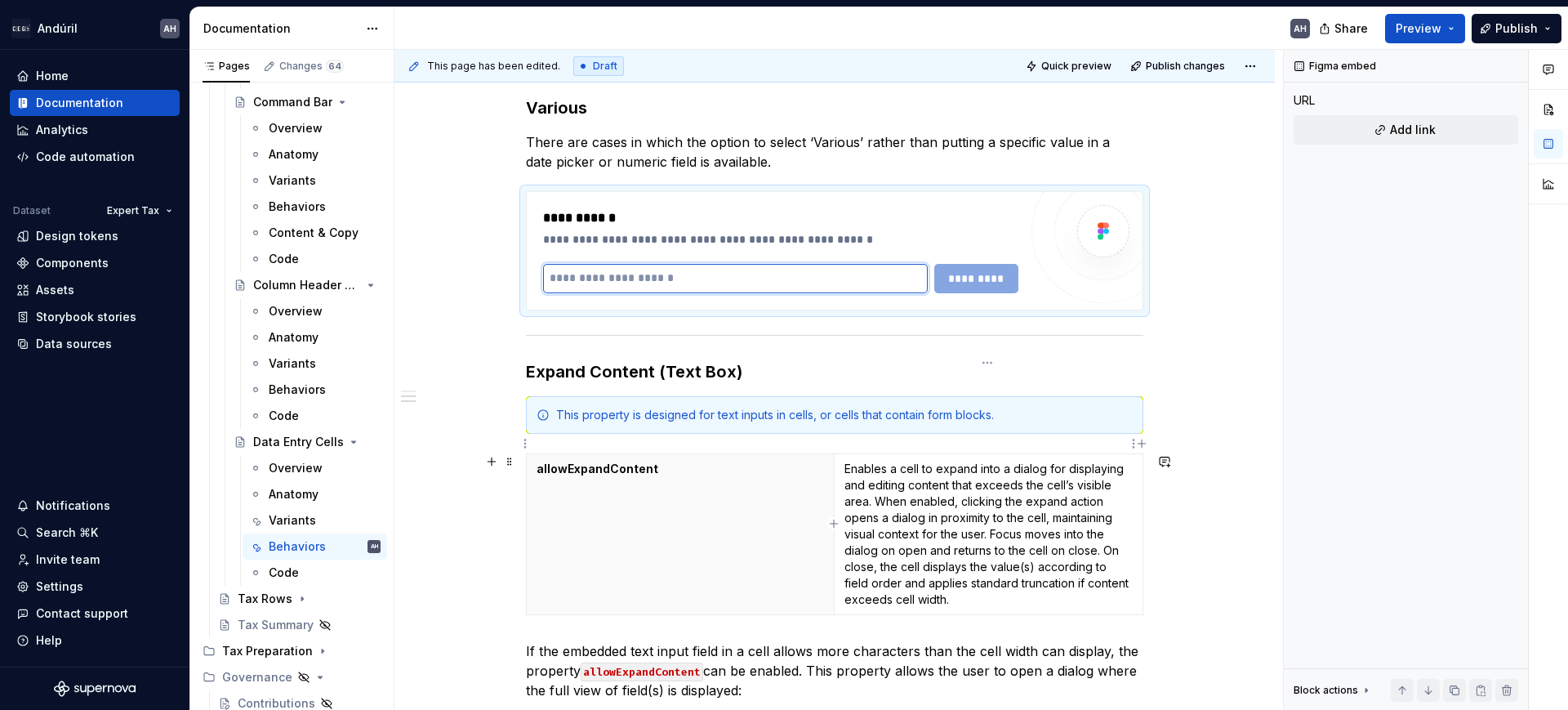
scroll to position [810, 0]
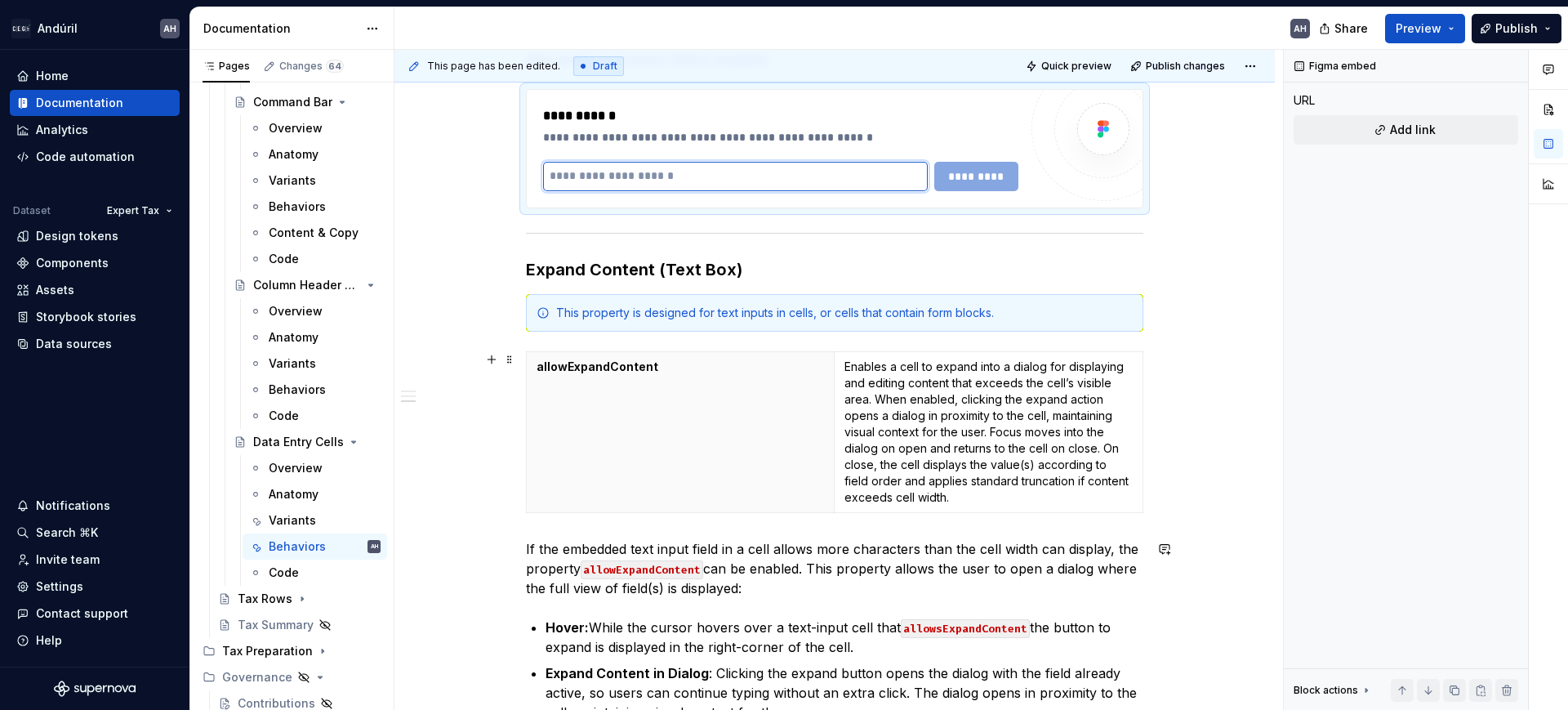
type textarea "*"
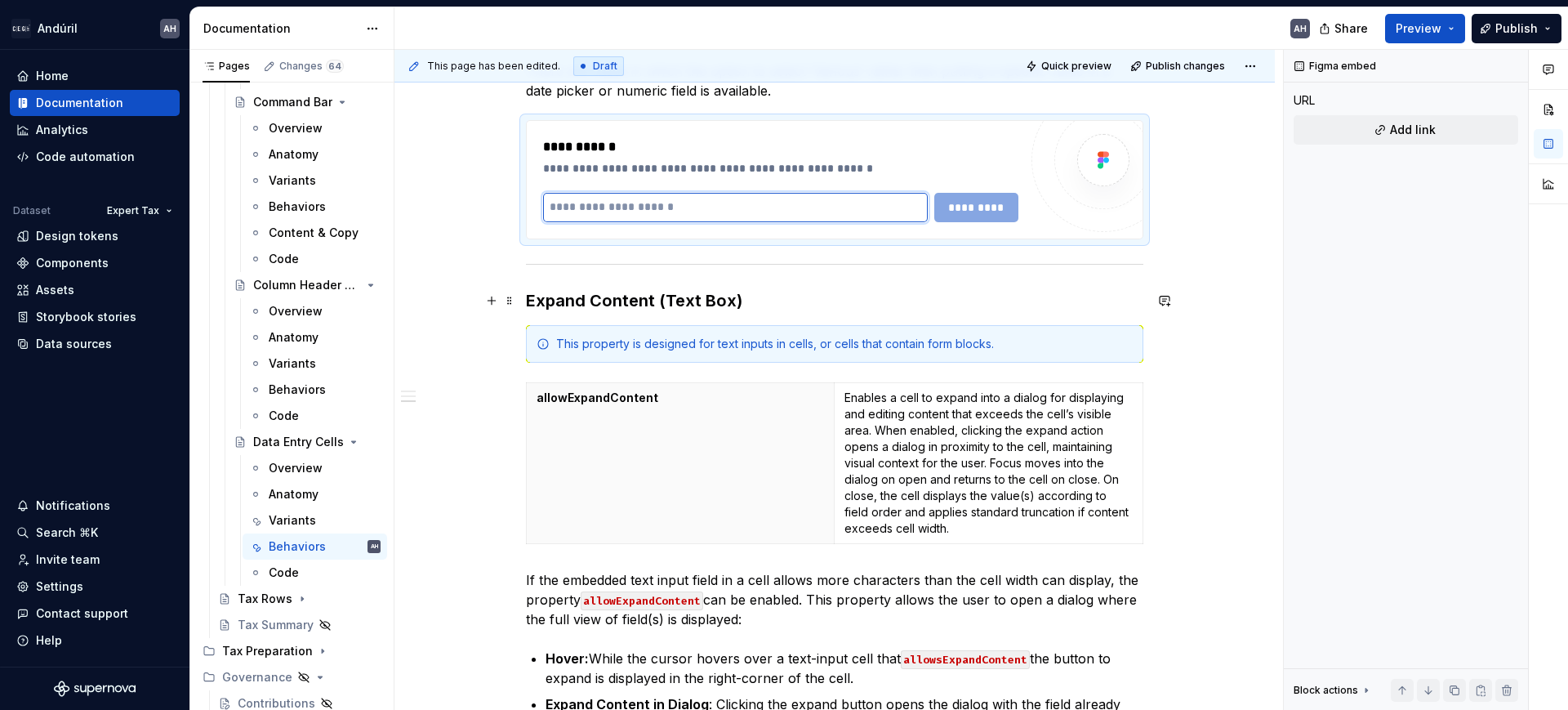
scroll to position [707, 0]
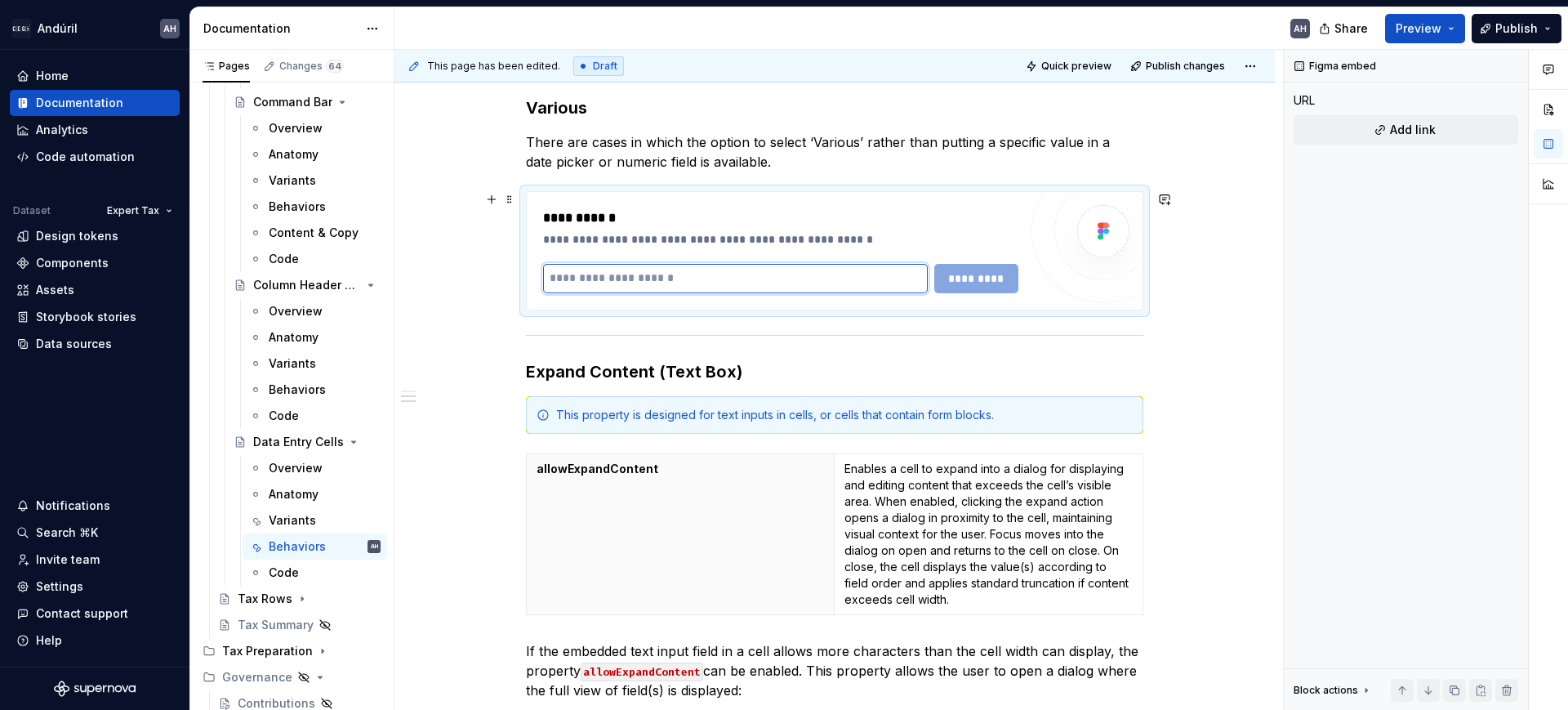
click at [661, 279] on input "text" at bounding box center [735, 278] width 385 height 30
paste input "**********"
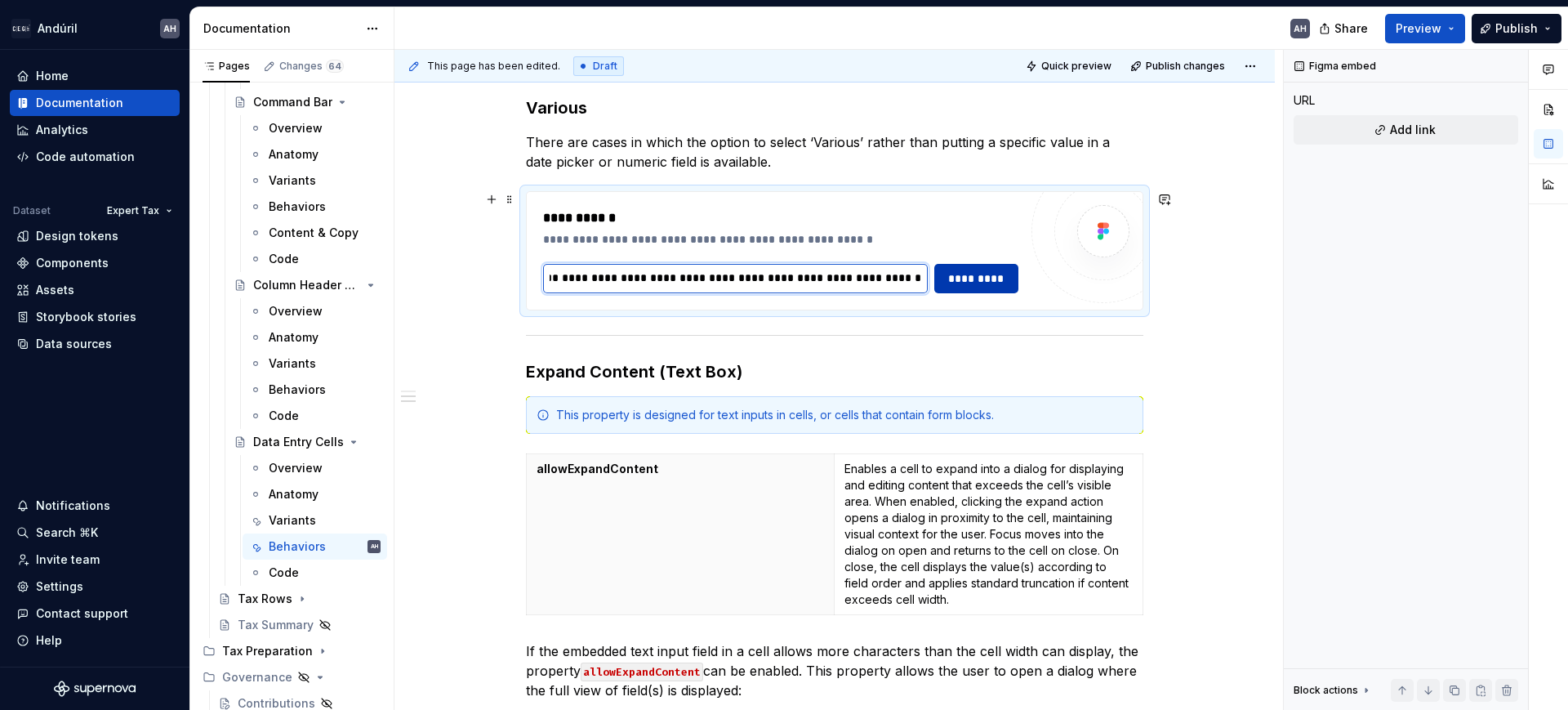
type input "**********"
click at [966, 281] on span "*********" at bounding box center [976, 279] width 64 height 16
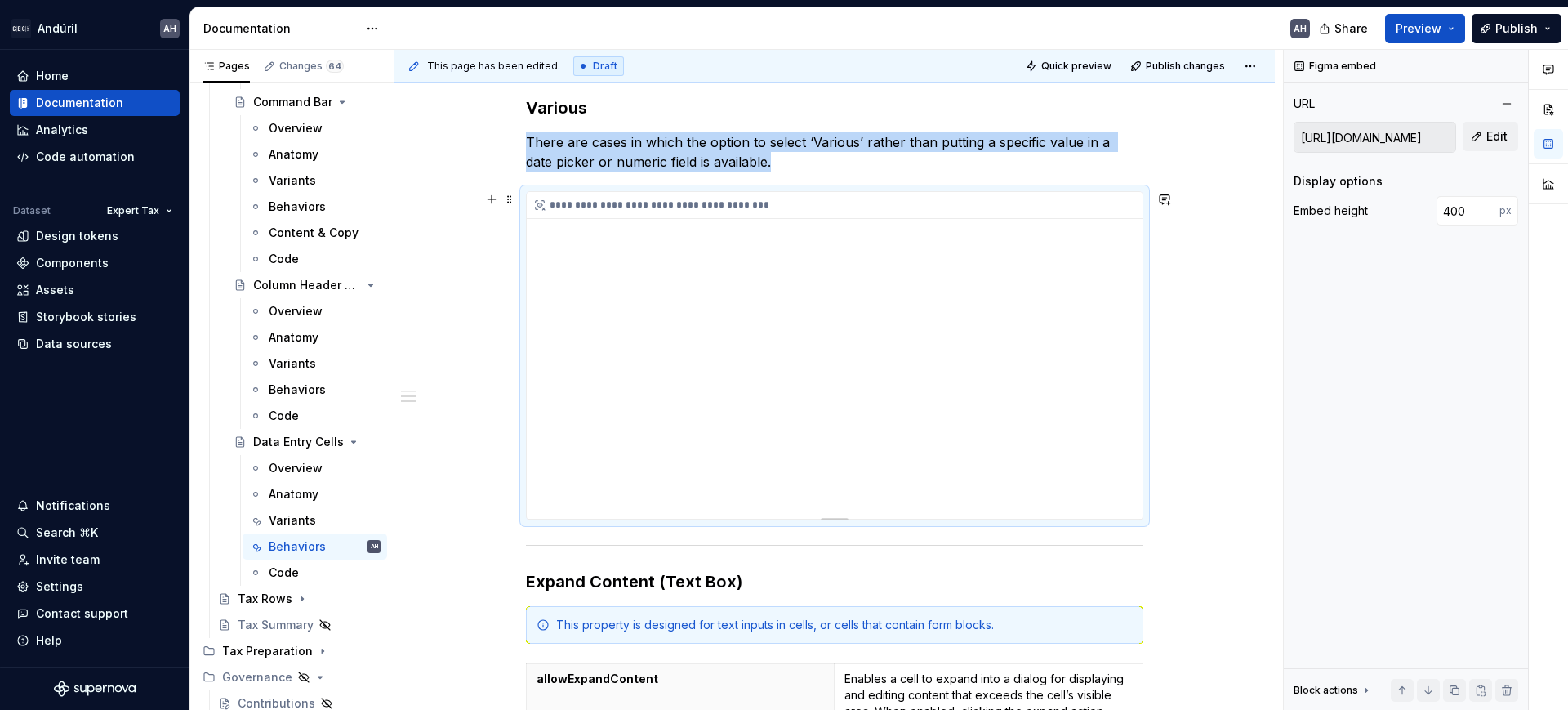
scroll to position [605, 0]
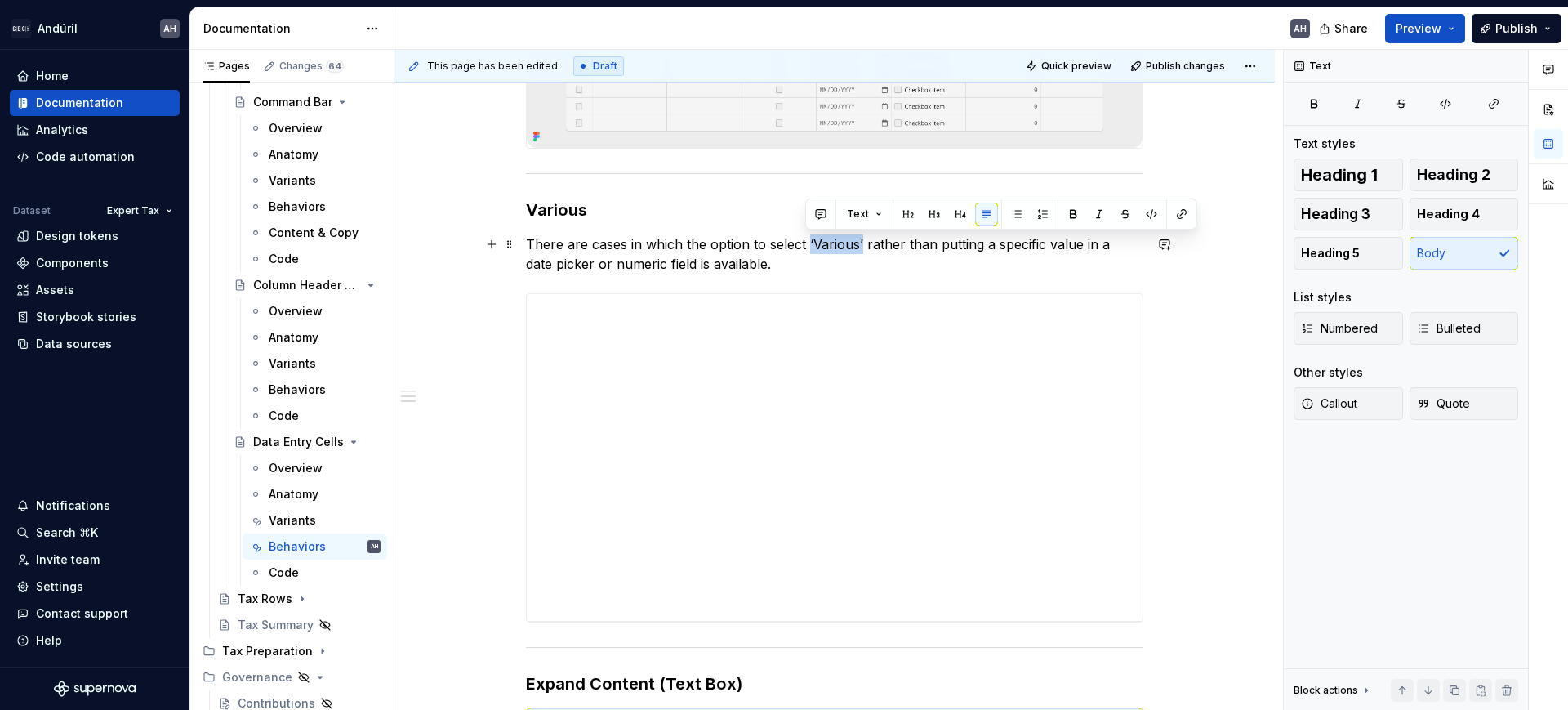
drag, startPoint x: 857, startPoint y: 244, endPoint x: 805, endPoint y: 250, distance: 52.3
click at [805, 250] on p "There are cases in which the option to select ‘Various’ rather than putting a s…" at bounding box center [835, 254] width 618 height 39
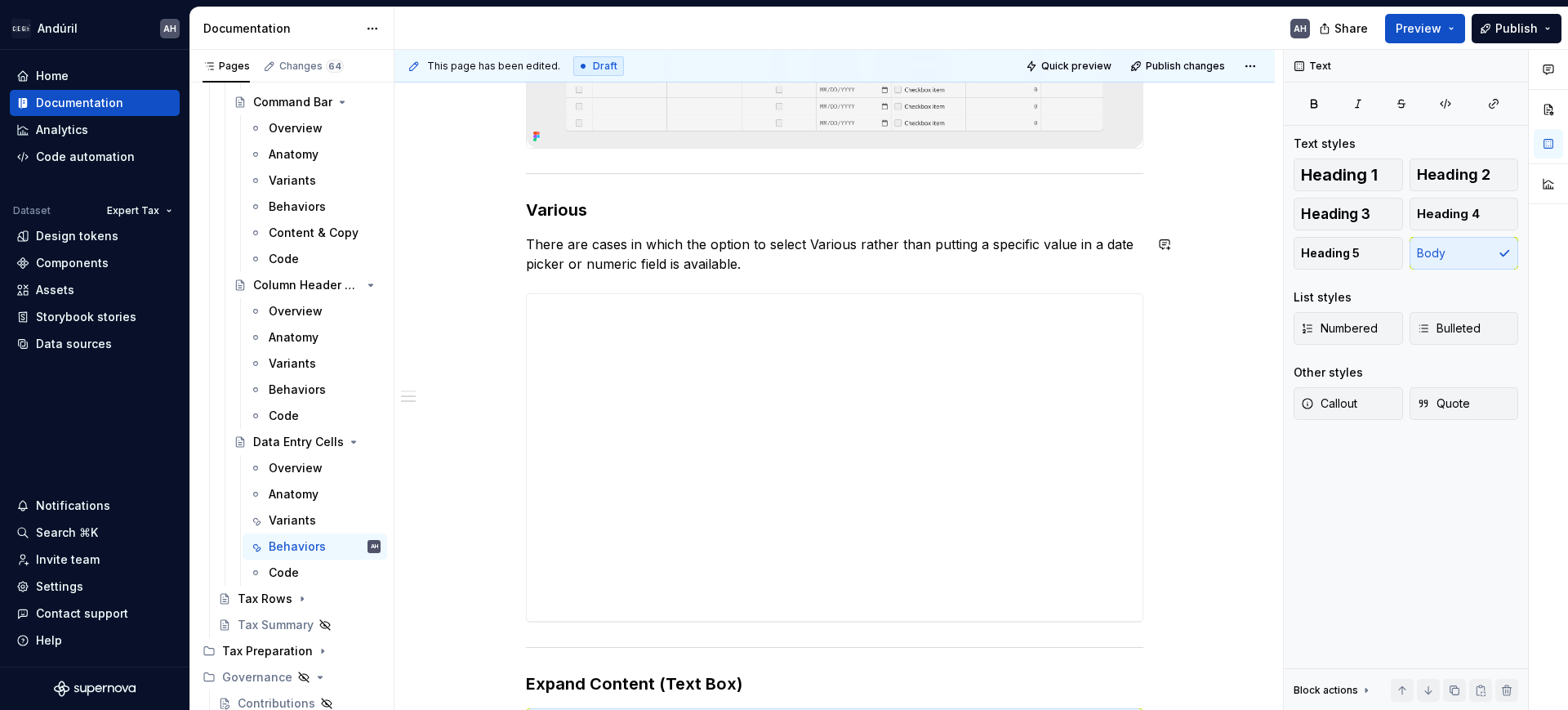
click at [812, 249] on p "There are cases in which the option to select Various rather than putting a spe…" at bounding box center [835, 254] width 618 height 39
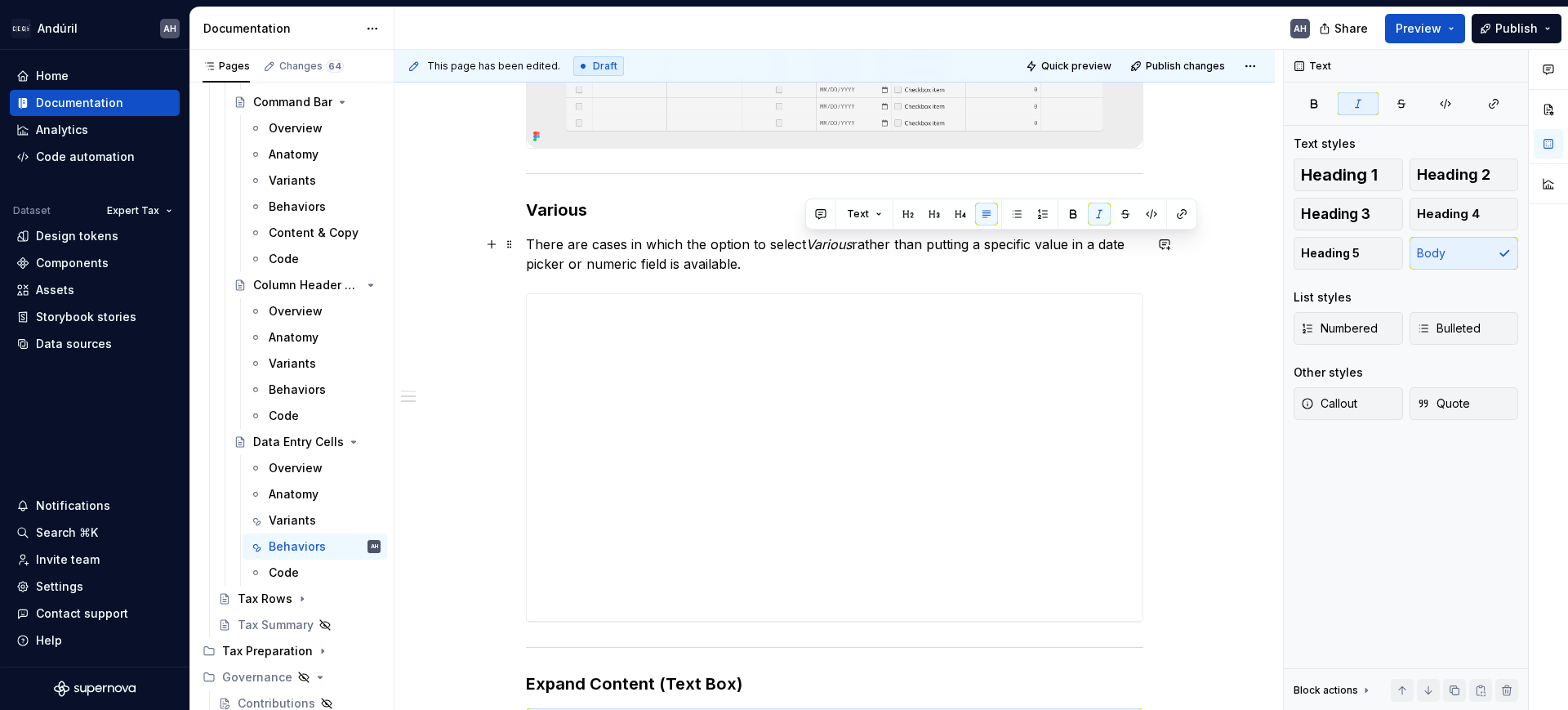
click at [841, 267] on p "There are cases in which the option to select Various rather than putting a spe…" at bounding box center [835, 254] width 618 height 39
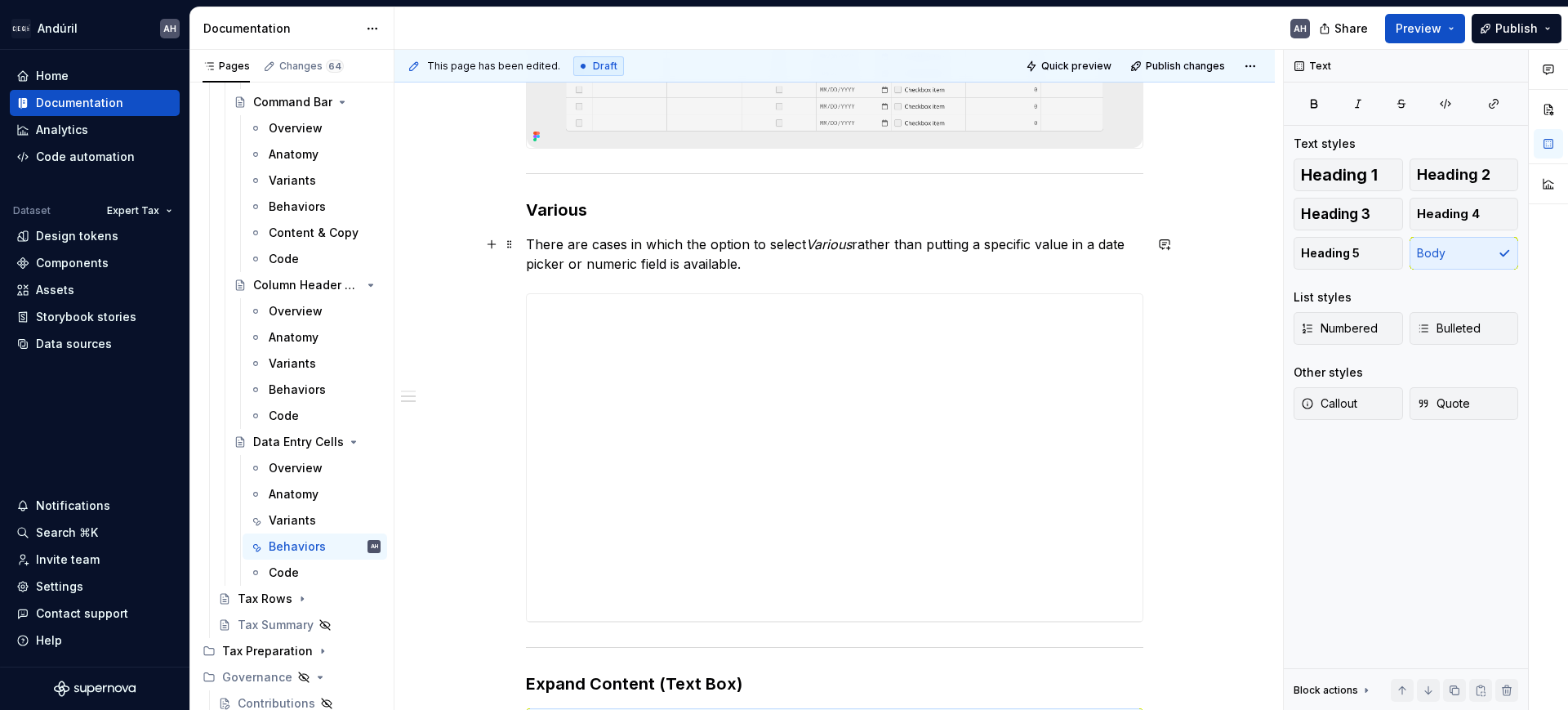
click at [855, 252] on p "There are cases in which the option to select Various rather than putting a spe…" at bounding box center [835, 254] width 618 height 39
click at [1046, 262] on p "There are cases in which the option to select Various rather than putting a spe…" at bounding box center [835, 254] width 618 height 39
click at [682, 243] on p "There are cases in which the option to select Various rather than putting a spe…" at bounding box center [835, 254] width 618 height 39
click at [706, 244] on p "There are cases in which the option to select Various rather than putting a spe…" at bounding box center [835, 254] width 618 height 39
click at [770, 262] on p "There are cases in which the option to select Various rather than putting a spe…" at bounding box center [835, 254] width 618 height 39
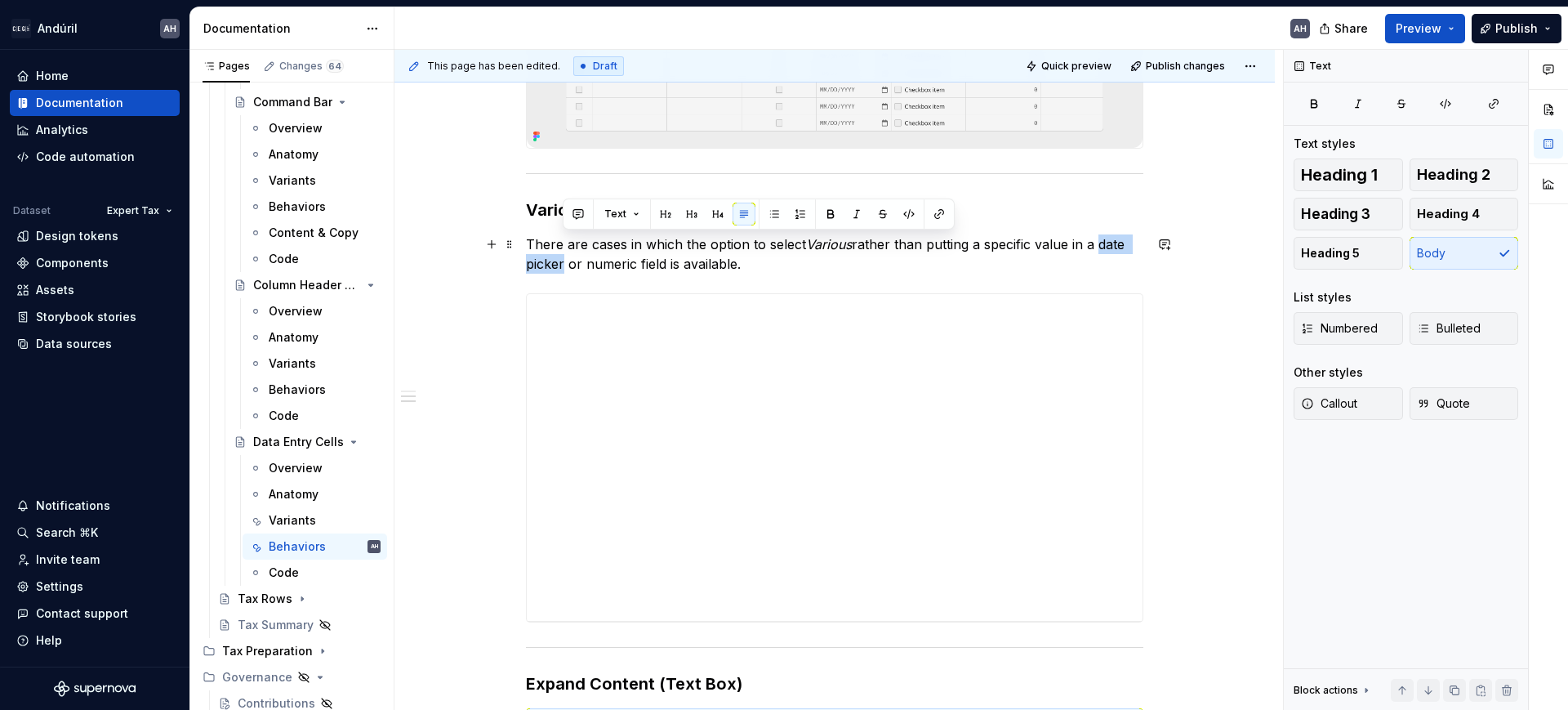
drag, startPoint x: 1101, startPoint y: 246, endPoint x: 563, endPoint y: 269, distance: 538.5
click at [563, 269] on p "There are cases in which the option to select Various rather than putting a spe…" at bounding box center [835, 254] width 618 height 39
drag, startPoint x: 662, startPoint y: 263, endPoint x: 584, endPoint y: 264, distance: 78.0
click at [584, 264] on p "There are cases in which the option to select Various rather than putting a spe…" at bounding box center [835, 254] width 618 height 39
click at [790, 267] on p "There are cases in which the option to select Various rather than putting a spe…" at bounding box center [835, 254] width 618 height 39
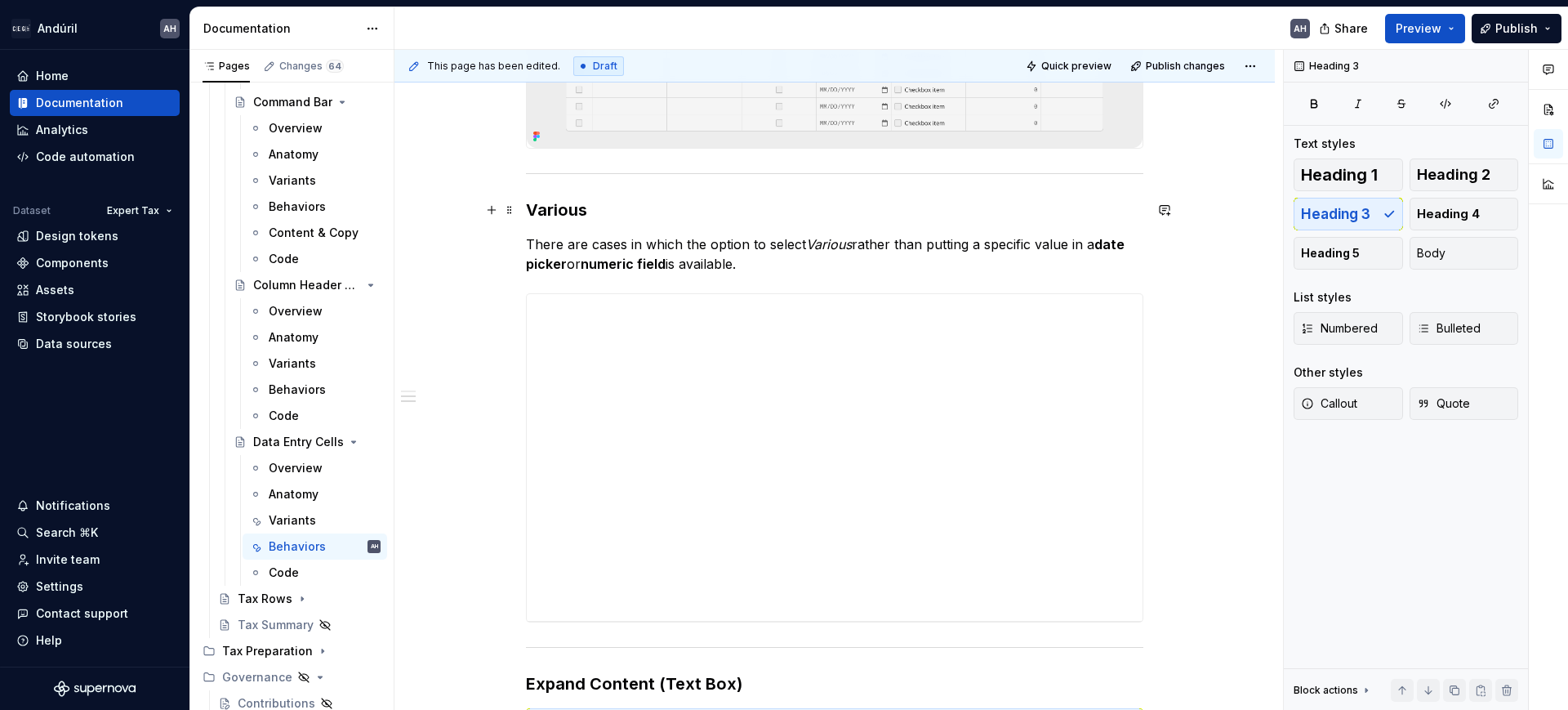
click at [657, 211] on h3 "Various" at bounding box center [835, 210] width 618 height 23
click at [758, 267] on p "There are cases in which the option to select Various rather than putting a spe…" at bounding box center [835, 254] width 618 height 39
click at [760, 262] on p "There are cases in which the option to select Various rather than putting a spe…" at bounding box center [835, 254] width 618 height 39
type textarea "*"
click at [798, 270] on p "There are cases in which the option to select Various rather than putting a spe…" at bounding box center [835, 254] width 618 height 39
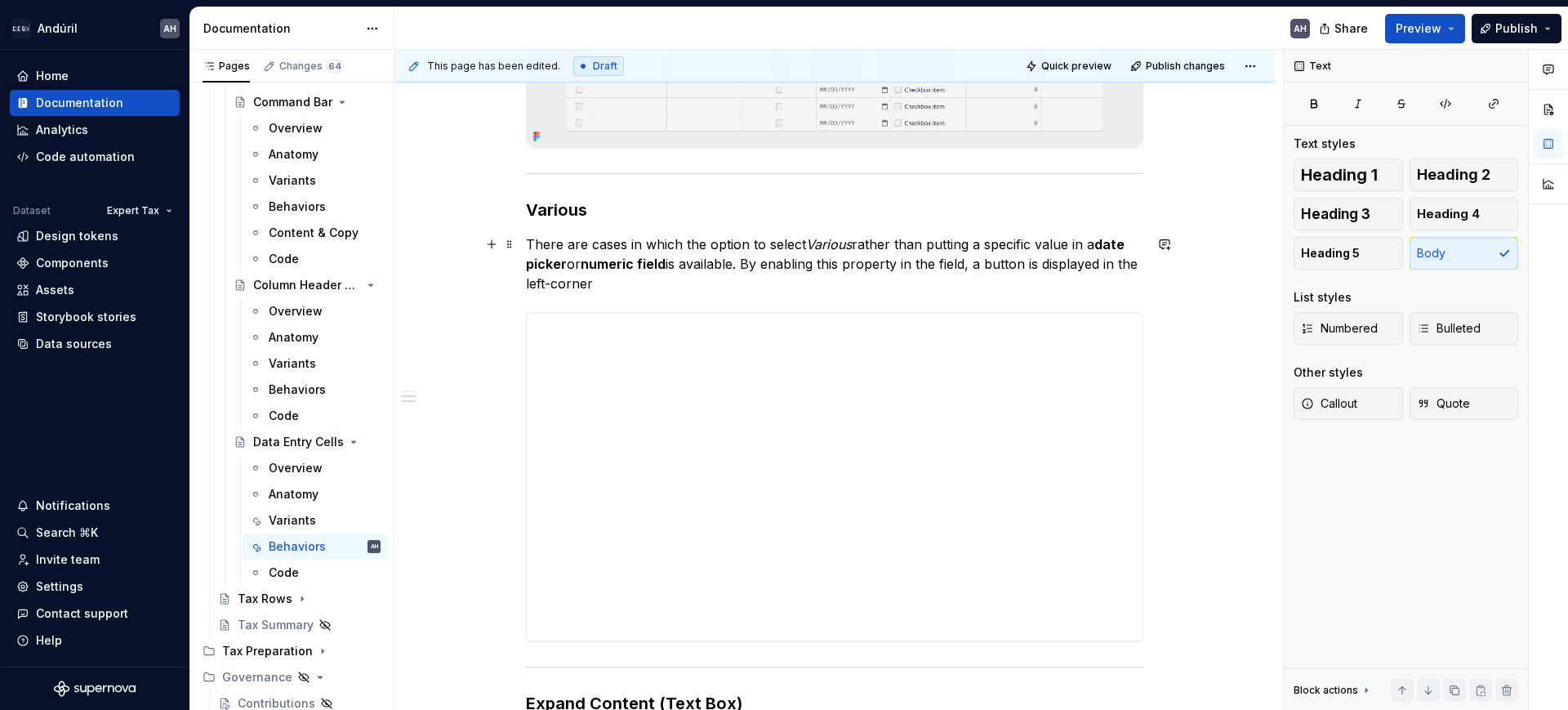
click at [989, 268] on p "There are cases in which the option to select Various rather than putting a spe…" at bounding box center [835, 264] width 618 height 59
click at [986, 264] on p "There are cases in which the option to select Various rather than putting a spe…" at bounding box center [835, 264] width 618 height 59
click at [989, 264] on p "There are cases in which the option to select Various rather than putting a spe…" at bounding box center [835, 264] width 618 height 59
click at [999, 264] on p "There are cases in which the option to select Various rather than putting a spe…" at bounding box center [835, 264] width 618 height 59
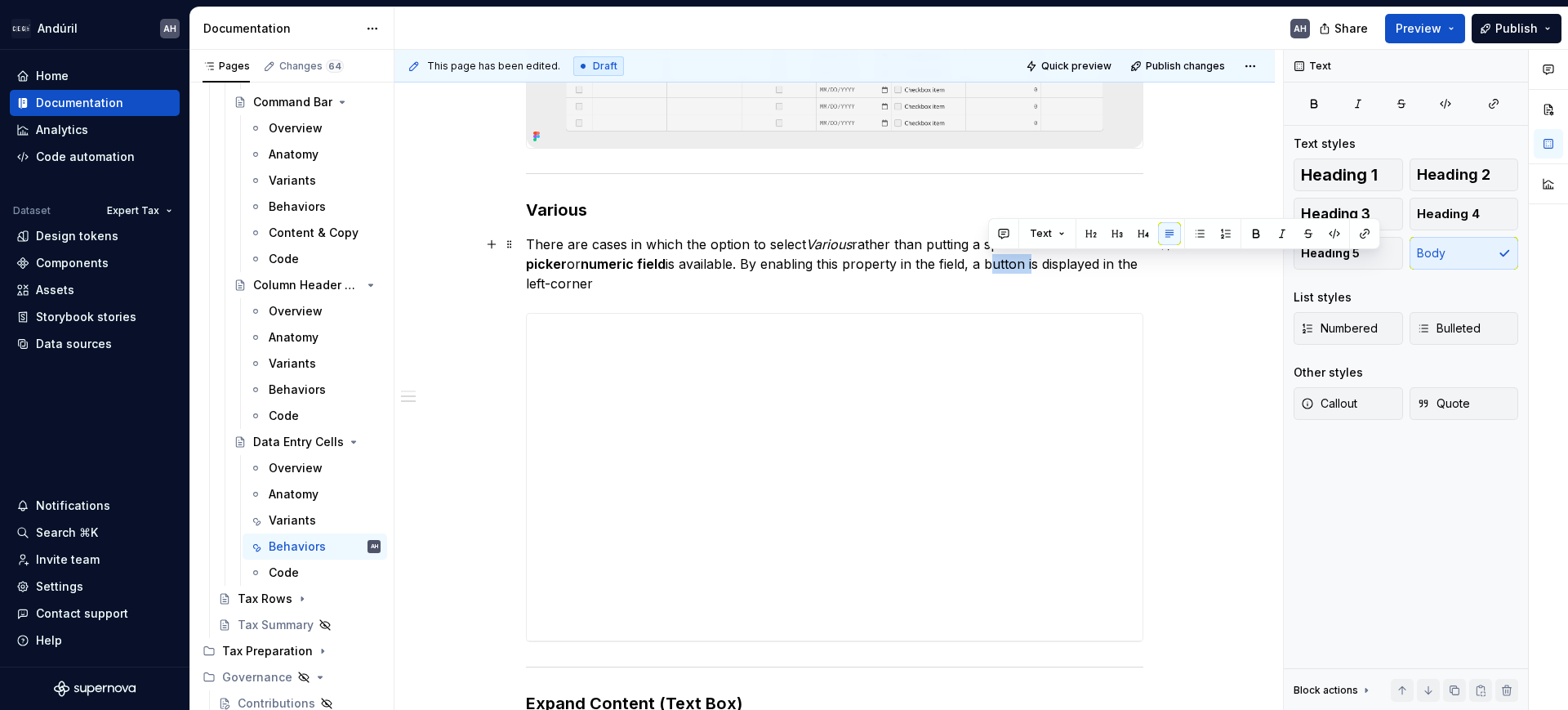
click at [1027, 262] on p "There are cases in which the option to select Various rather than putting a spe…" at bounding box center [835, 264] width 618 height 59
click at [1003, 263] on p "There are cases in which the option to select Various rather than putting a spe…" at bounding box center [835, 264] width 618 height 59
click at [1364, 236] on button "button" at bounding box center [1365, 234] width 23 height 23
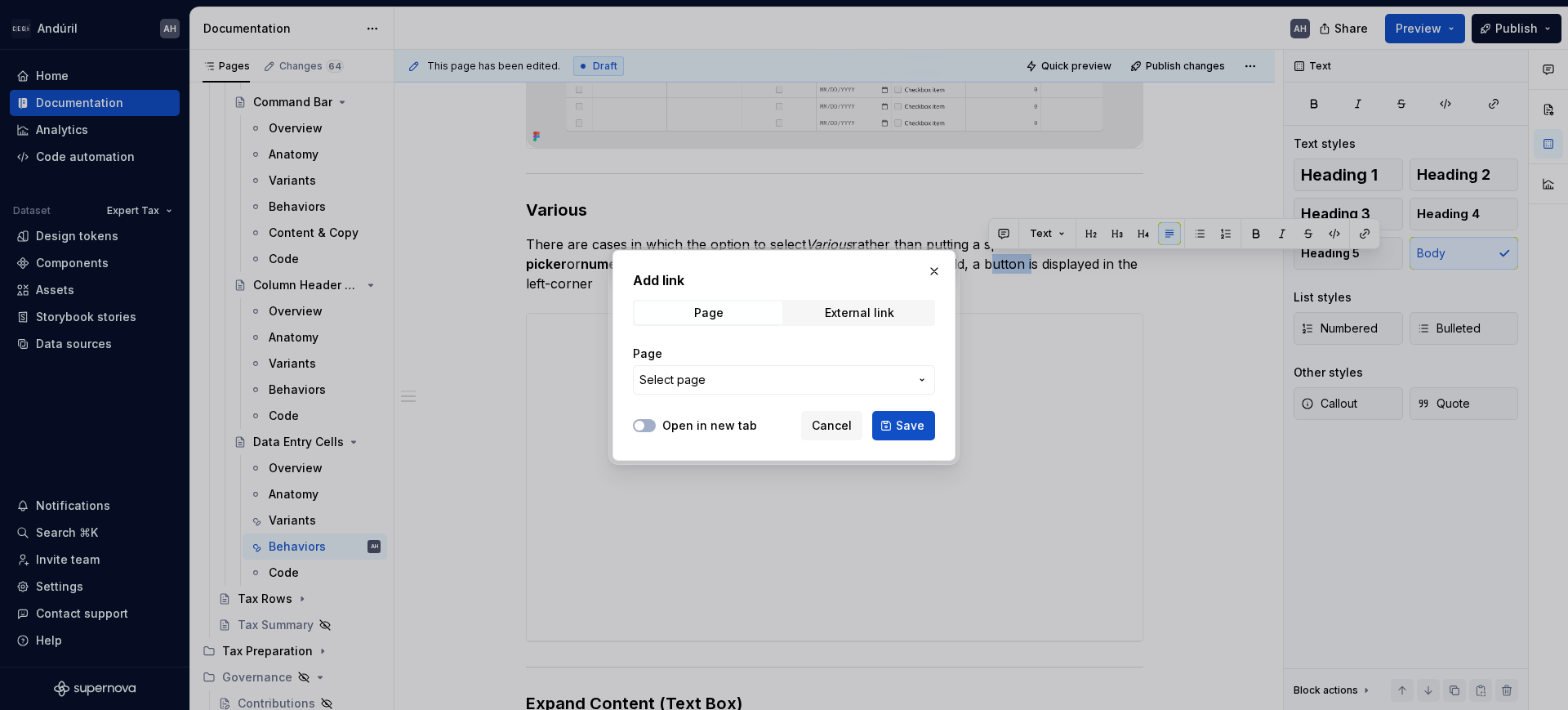
click at [748, 377] on span "Select page" at bounding box center [774, 380] width 270 height 16
type input "over"
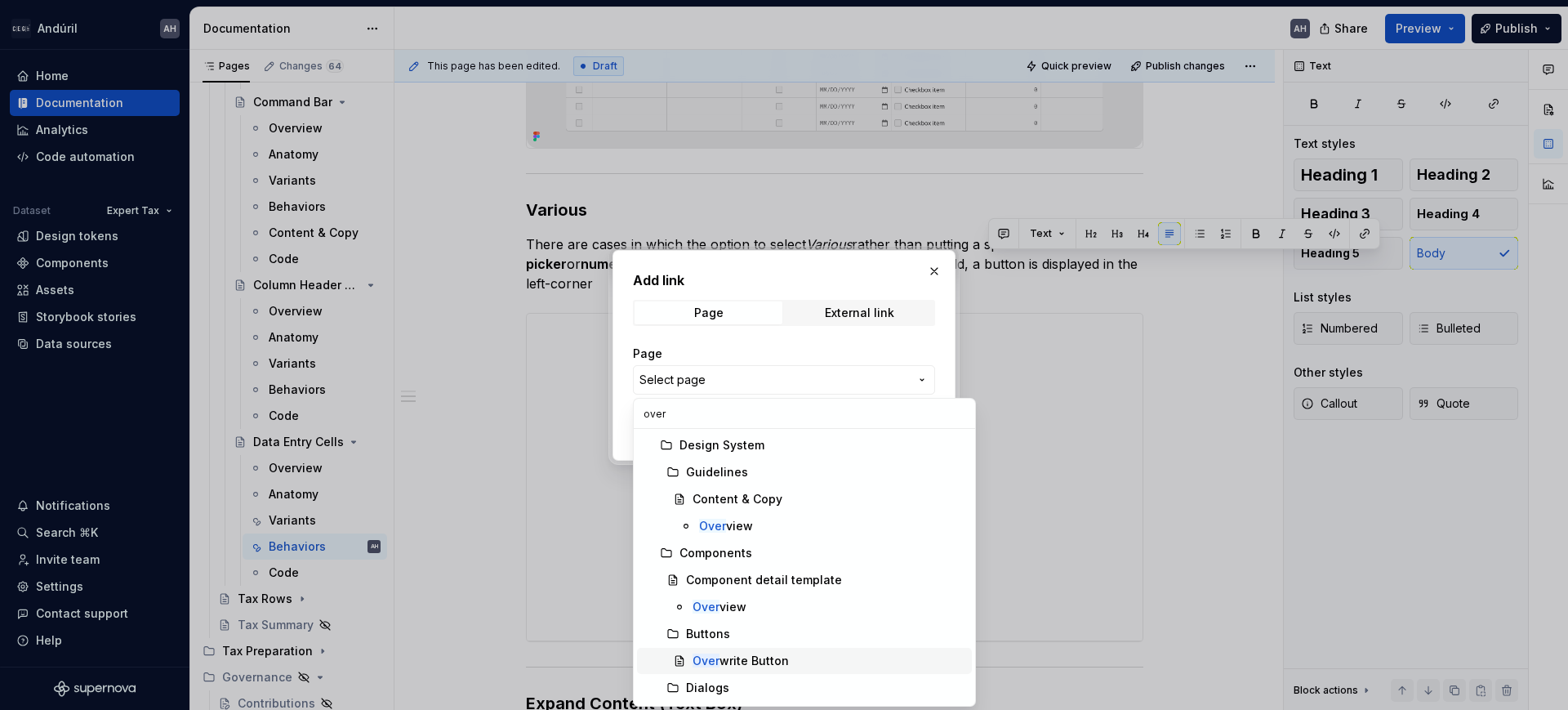
click at [827, 658] on div "Over write Button" at bounding box center [829, 661] width 273 height 16
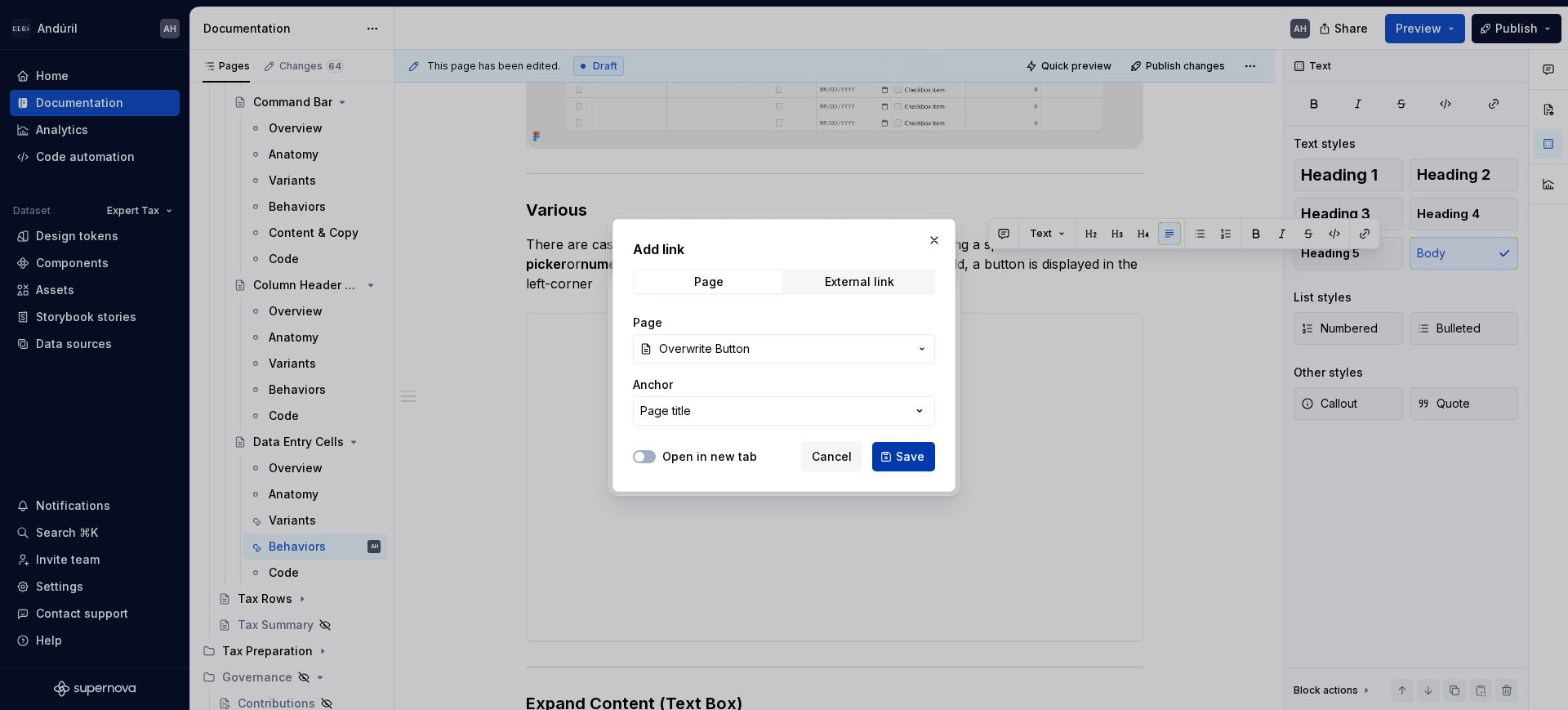
click at [905, 461] on span "Save" at bounding box center [911, 456] width 29 height 16
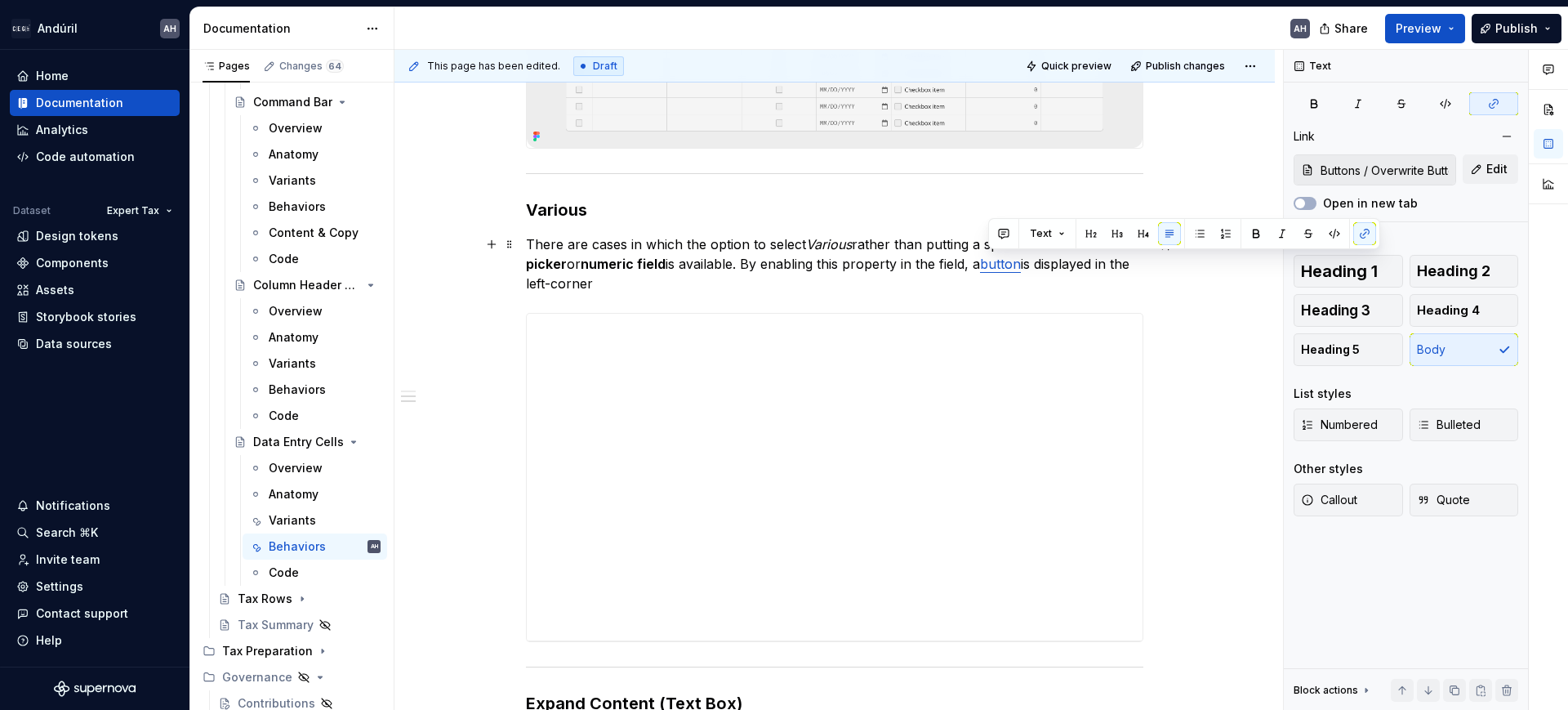
click at [1068, 277] on p "There are cases in which the option to select Various rather than putting a spe…" at bounding box center [835, 264] width 618 height 59
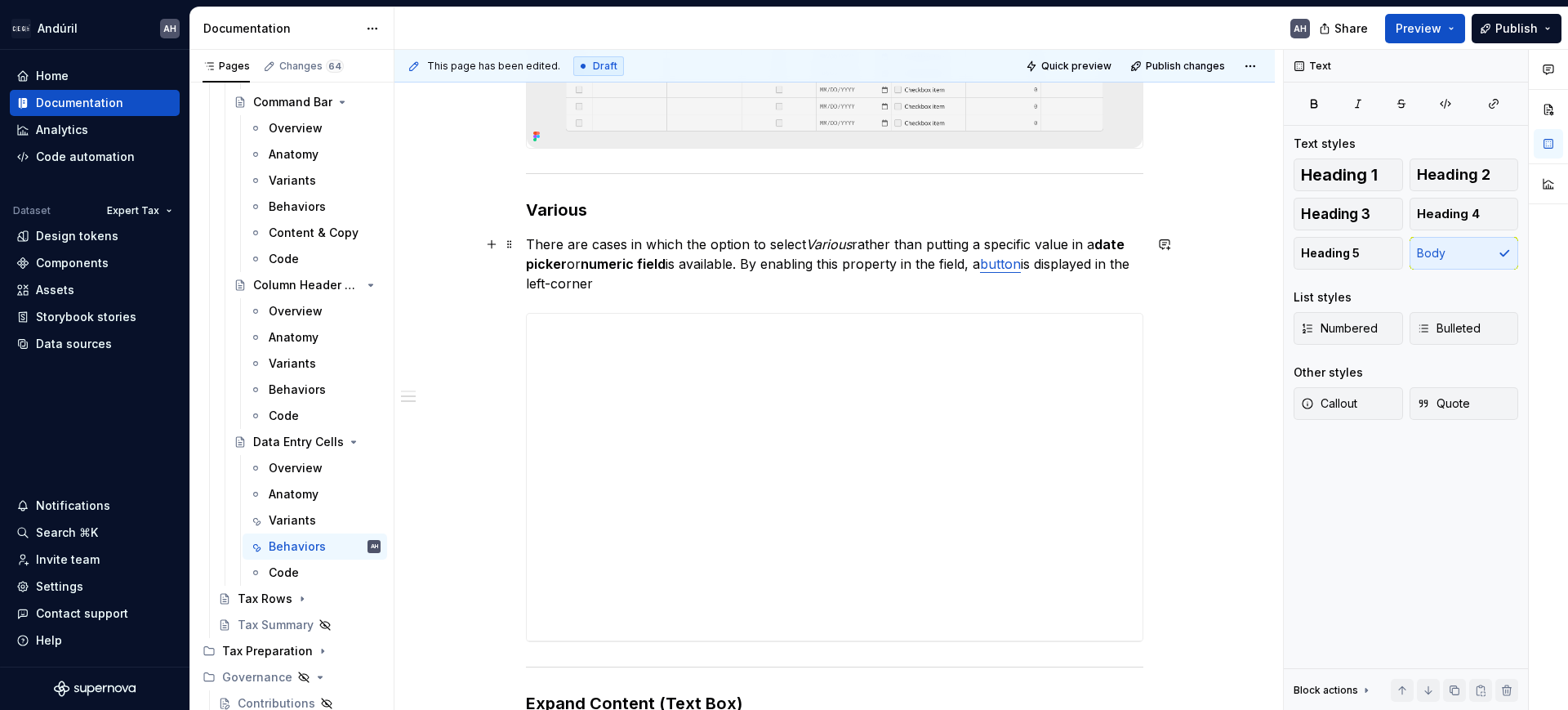
click at [628, 287] on p "There are cases in which the option to select Various rather than putting a spe…" at bounding box center [835, 264] width 618 height 59
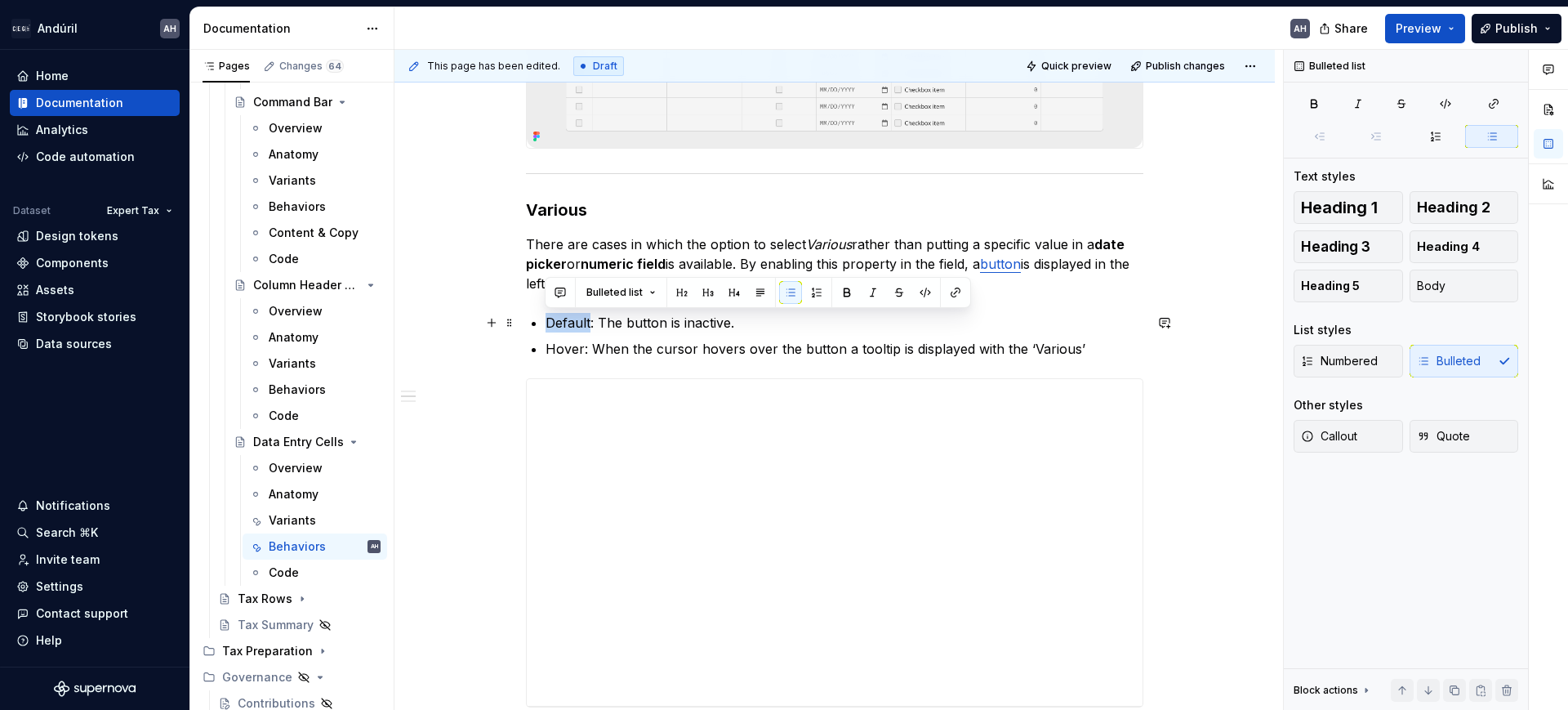
drag, startPoint x: 589, startPoint y: 320, endPoint x: 535, endPoint y: 315, distance: 54.2
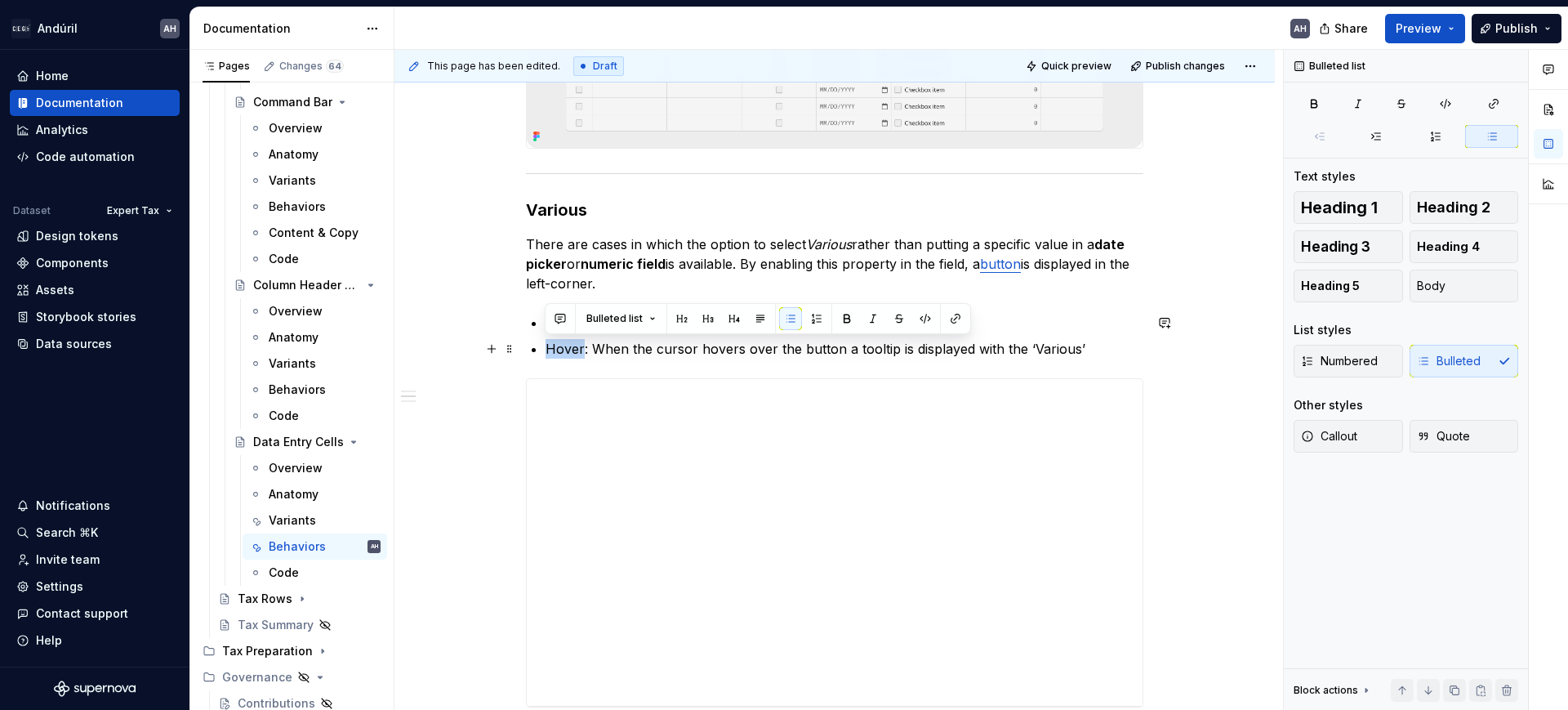
drag, startPoint x: 583, startPoint y: 347, endPoint x: 519, endPoint y: 354, distance: 64.4
click at [606, 346] on p "Hover : When the cursor hovers over the button a tooltip is displayed with the …" at bounding box center [845, 349] width 598 height 20
click at [629, 313] on p "Default : The button is inactive." at bounding box center [845, 323] width 598 height 20
click at [727, 319] on p "Default : The button is inactive." at bounding box center [845, 323] width 598 height 20
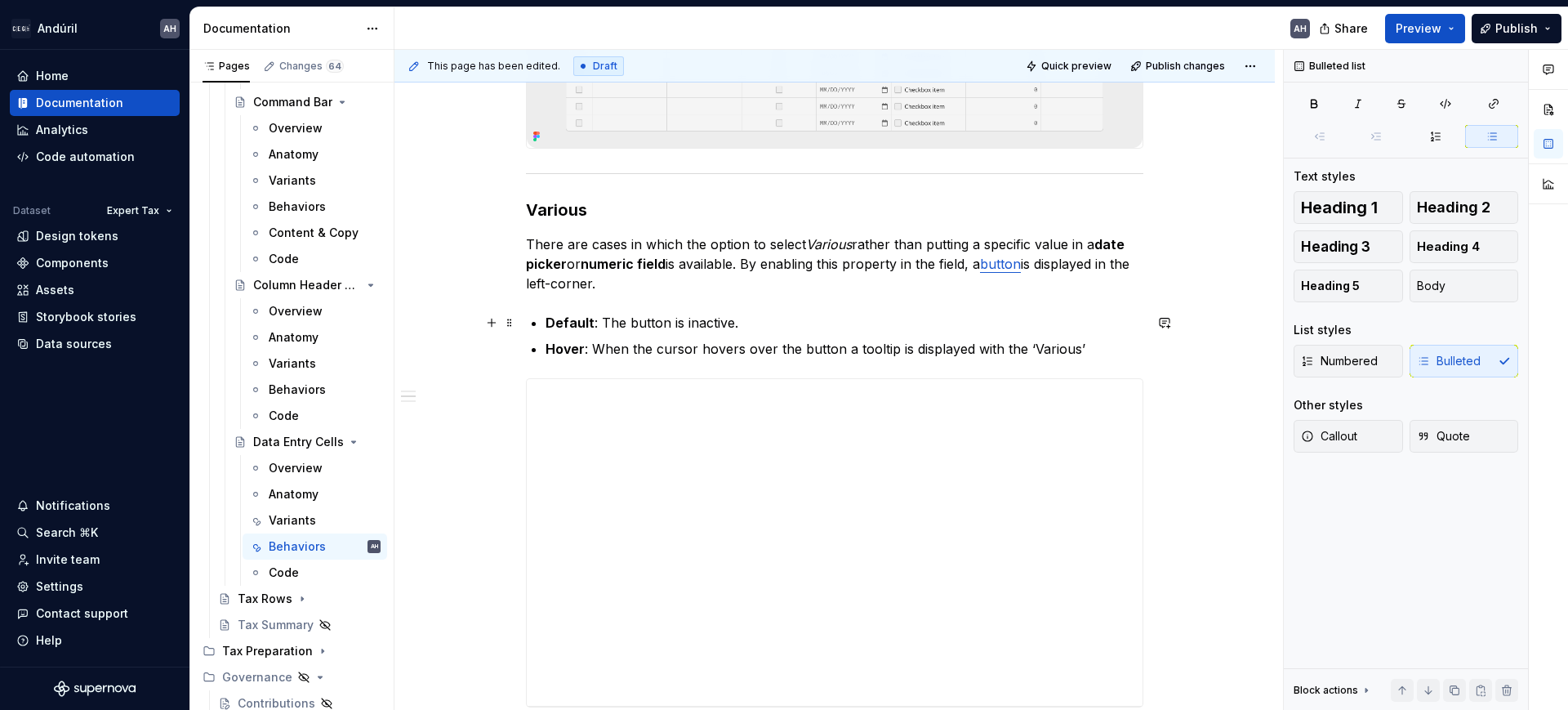
click at [746, 325] on p "Default : The button is inactive." at bounding box center [845, 323] width 598 height 20
click at [651, 327] on p "Default : The button is inactive and the field a" at bounding box center [845, 323] width 598 height 20
click at [835, 327] on p "Default : The button is inactive and the field a" at bounding box center [845, 323] width 598 height 20
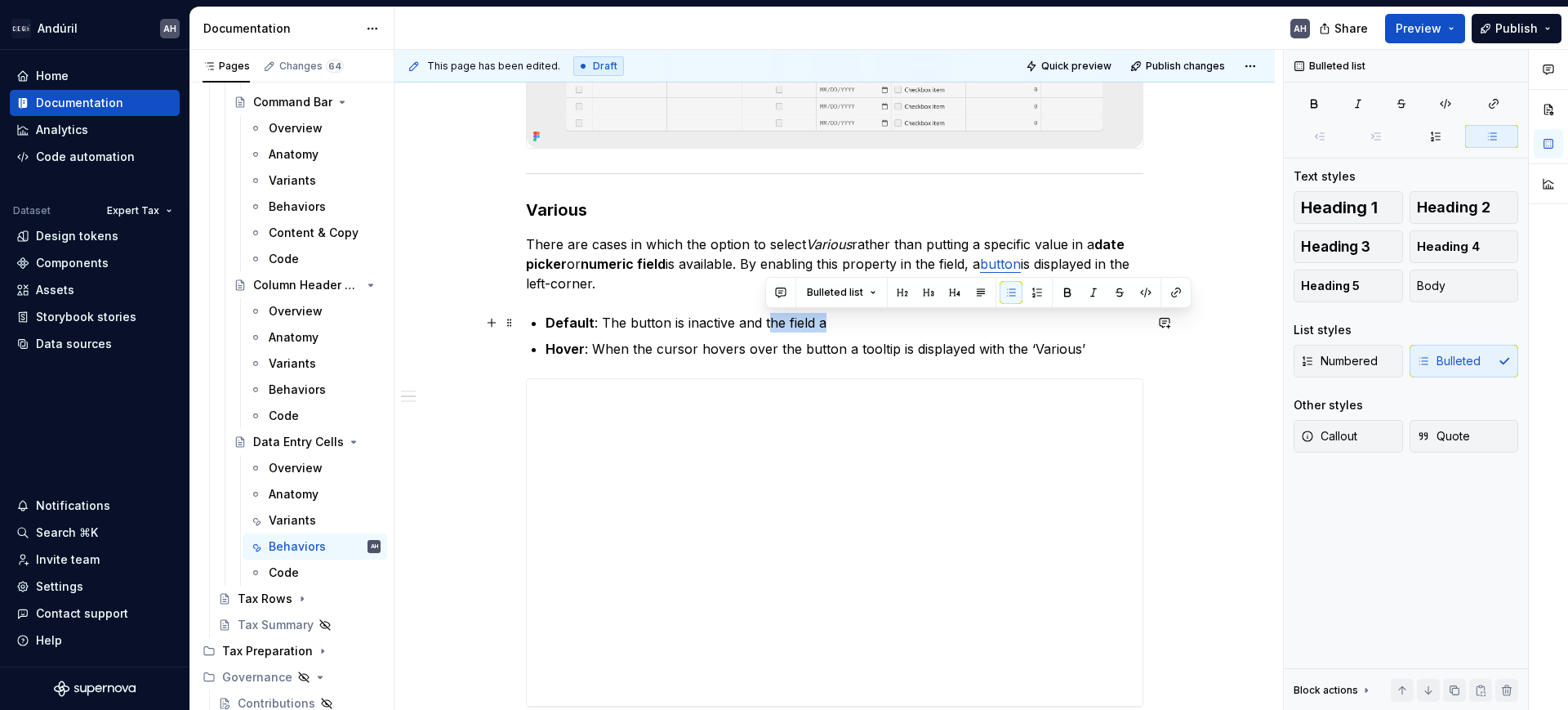
drag, startPoint x: 830, startPoint y: 319, endPoint x: 764, endPoint y: 326, distance: 66.4
click at [764, 326] on p "Default : The button is inactive and the field a" at bounding box center [845, 323] width 598 height 20
click at [681, 322] on p "Default : The button is inactive and the field a" at bounding box center [845, 323] width 598 height 20
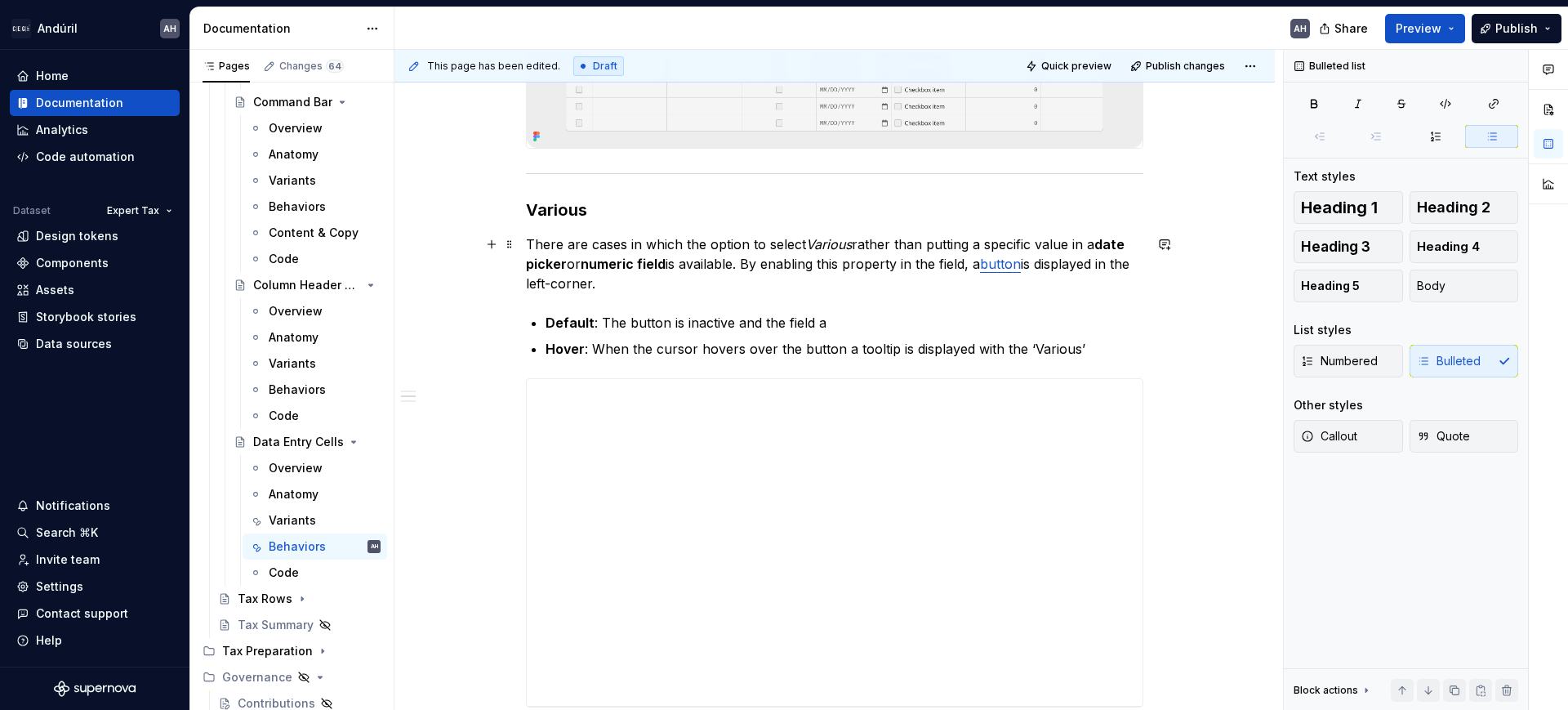
click at [679, 283] on p "There are cases in which the option to select Various rather than putting a spe…" at bounding box center [835, 264] width 618 height 59
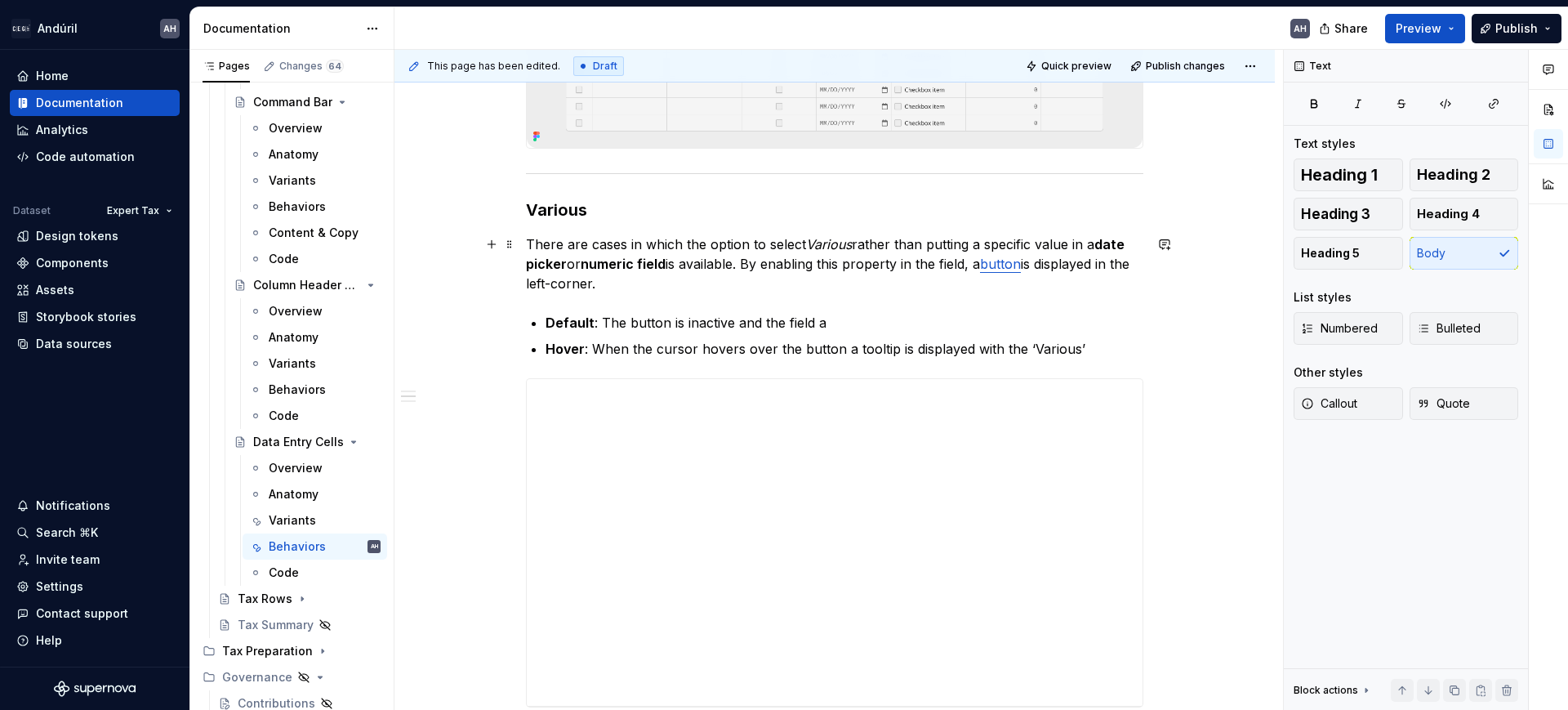
click at [658, 285] on p "There are cases in which the option to select Various rather than putting a spe…" at bounding box center [835, 264] width 618 height 59
click at [983, 264] on p "There are cases in which the option to select Various rather than putting a spe…" at bounding box center [835, 264] width 618 height 59
click at [1034, 263] on p "There are cases in which the option to select Various rather than putting a spe…" at bounding box center [835, 264] width 618 height 59
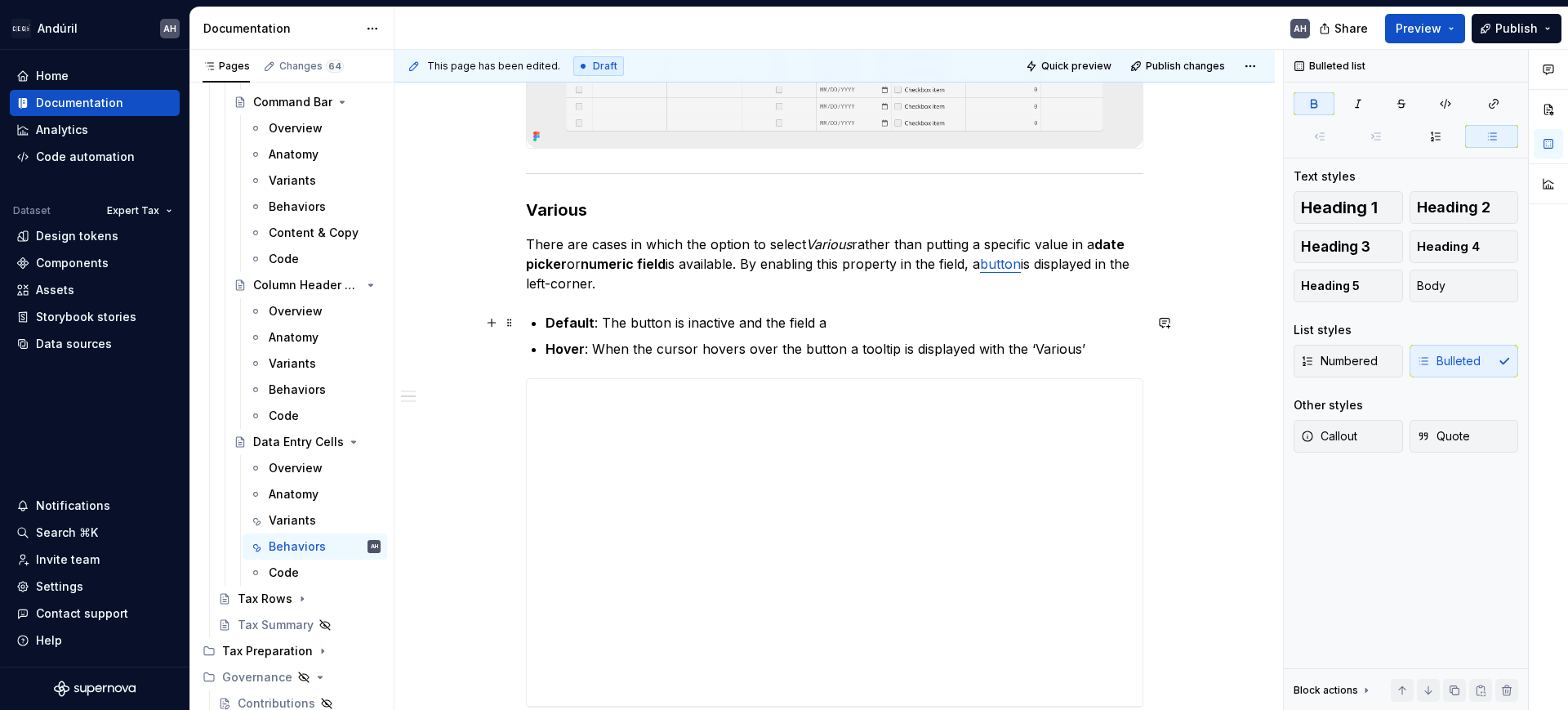
click at [890, 317] on p "Default : The button is inactive and the field a" at bounding box center [845, 323] width 598 height 20
type textarea "*"
